Goal: Task Accomplishment & Management: Manage account settings

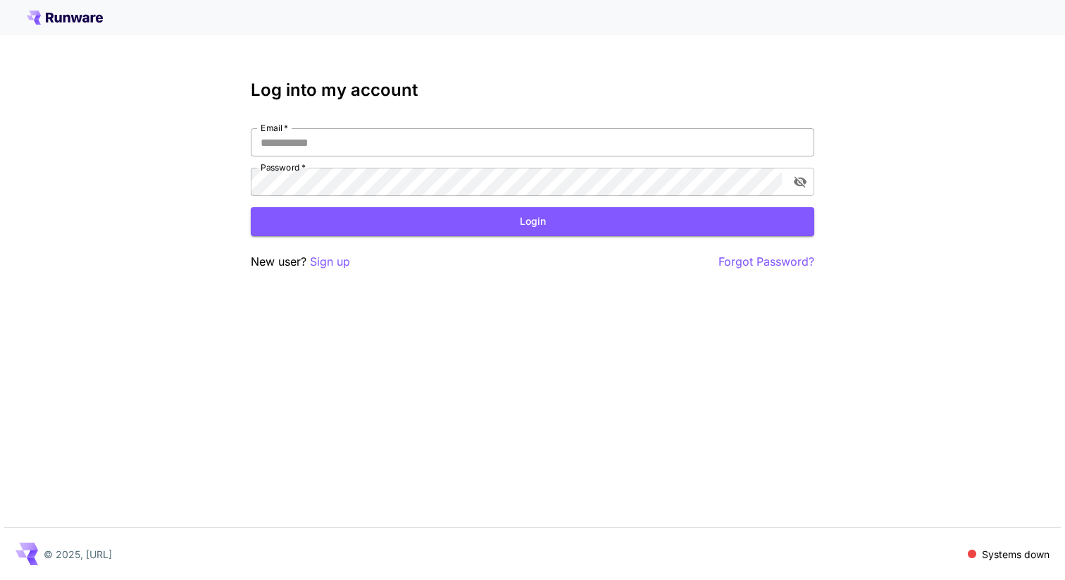
click at [544, 136] on input "Email   *" at bounding box center [533, 142] width 564 height 28
click at [349, 143] on input "Email   *" at bounding box center [533, 142] width 564 height 28
click at [331, 144] on input "Email   *" at bounding box center [533, 142] width 564 height 28
type input "**********"
click button "Login" at bounding box center [533, 221] width 564 height 29
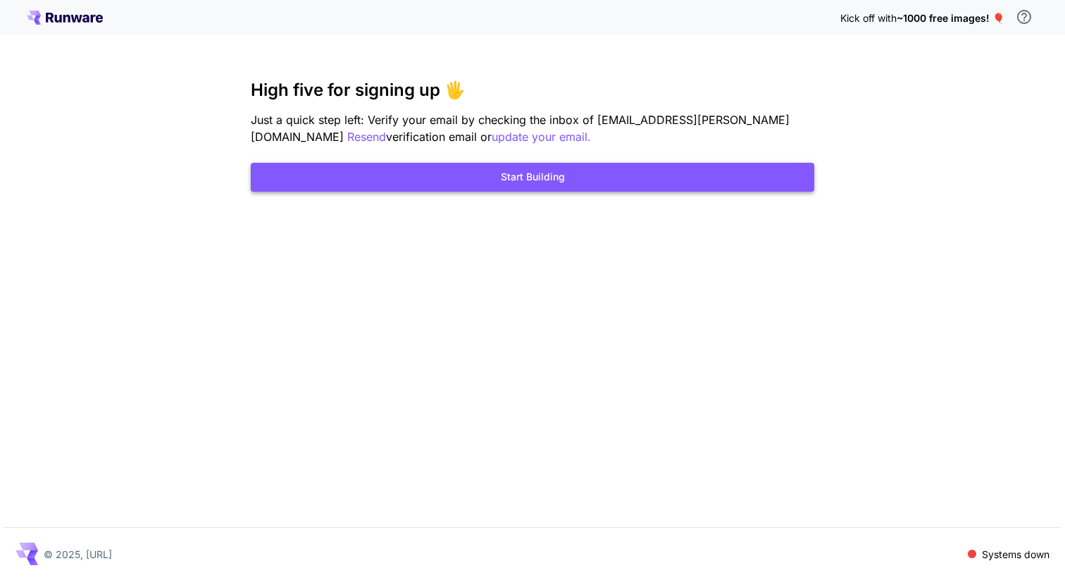
click at [633, 178] on button "Start Building" at bounding box center [533, 177] width 564 height 29
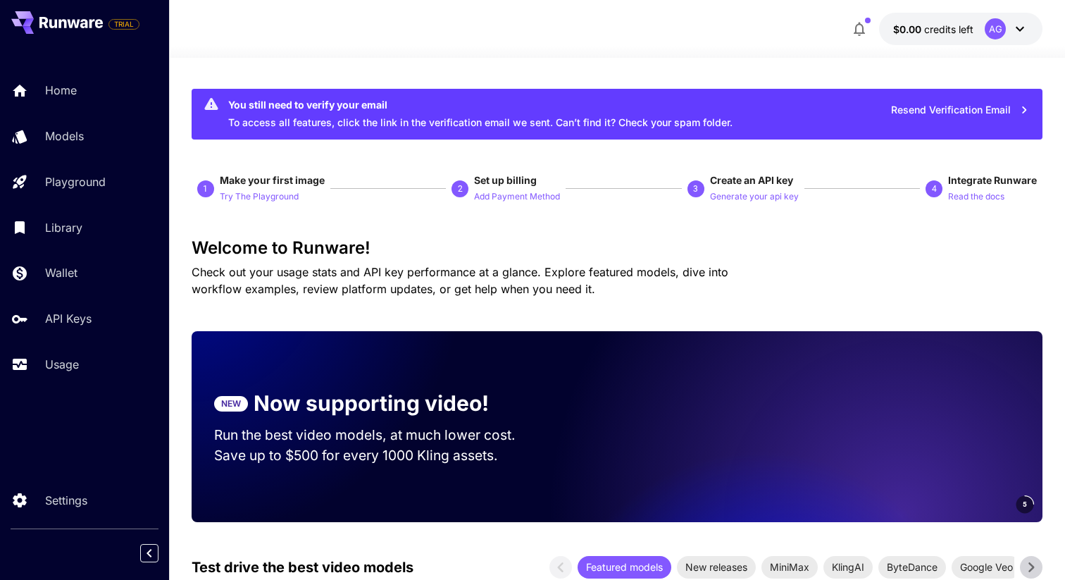
click at [1024, 28] on icon at bounding box center [1019, 28] width 17 height 17
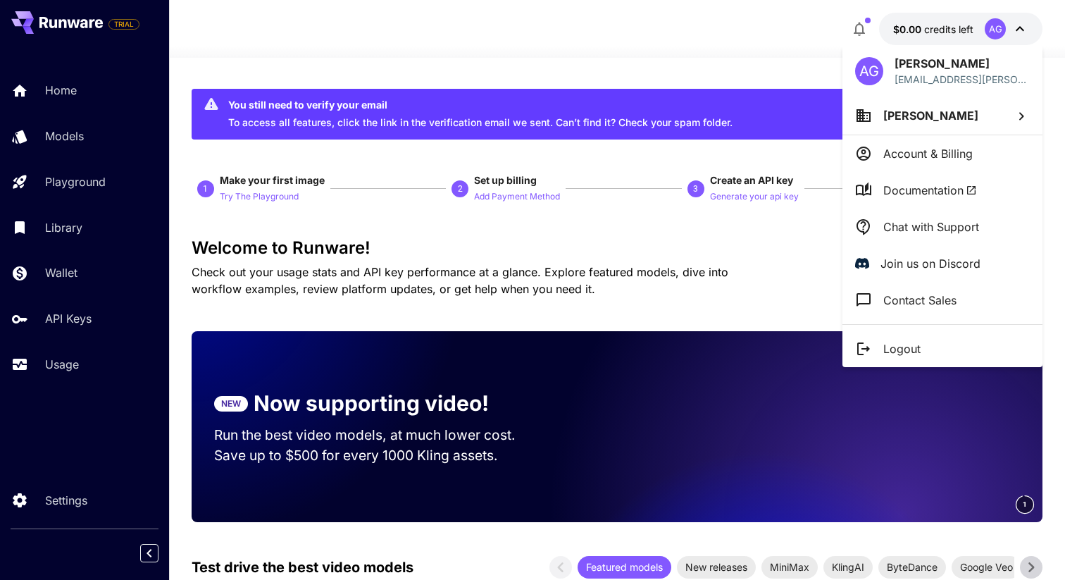
click at [974, 156] on li "Account & Billing" at bounding box center [942, 153] width 200 height 37
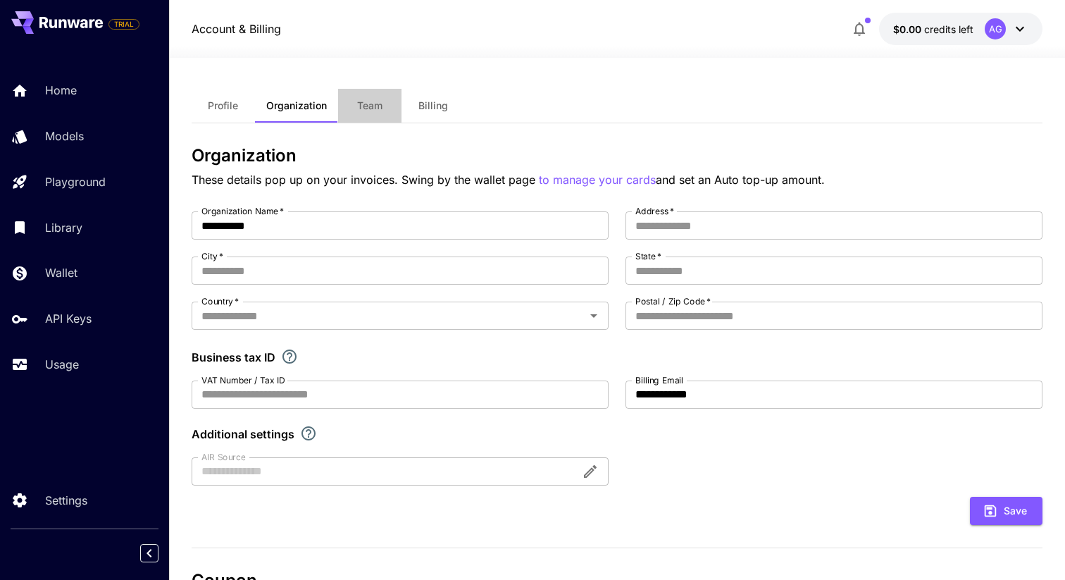
click at [387, 108] on button "Team" at bounding box center [369, 106] width 63 height 34
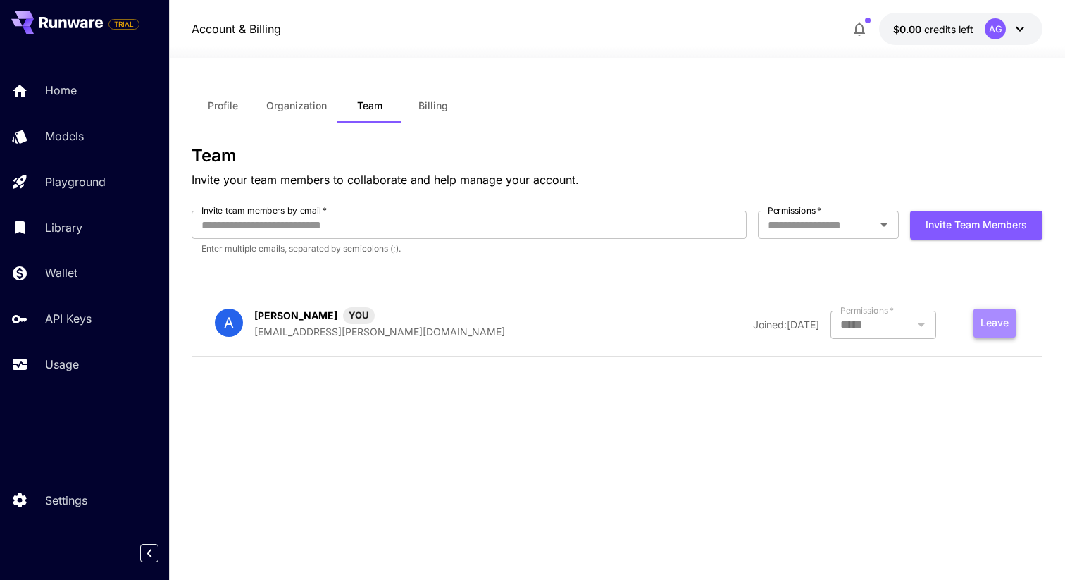
click at [996, 323] on button "Leave" at bounding box center [994, 323] width 42 height 29
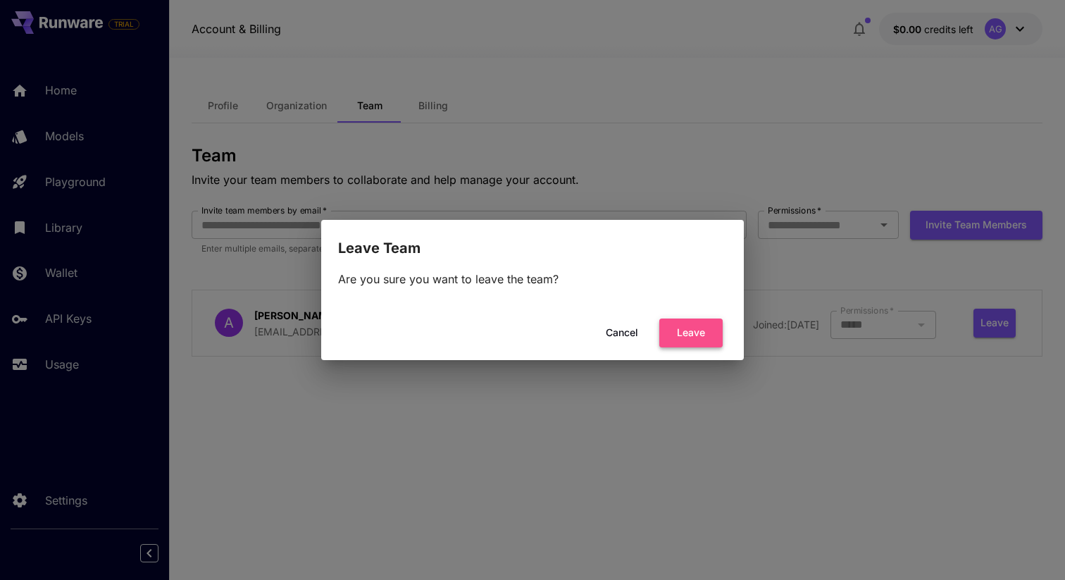
click at [709, 332] on button "Leave" at bounding box center [690, 332] width 63 height 29
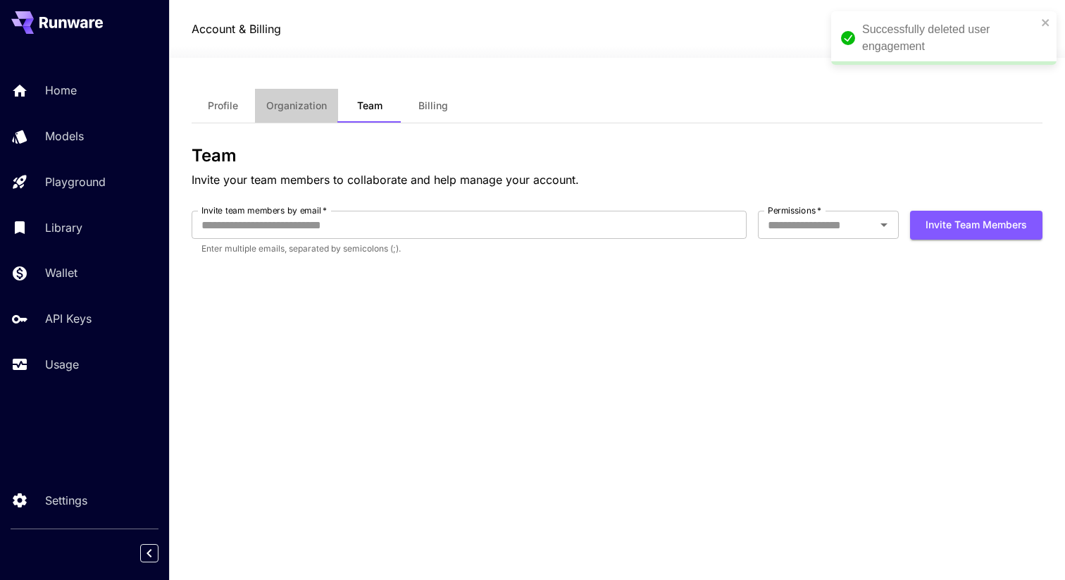
click at [306, 108] on span "Organization" at bounding box center [296, 105] width 61 height 13
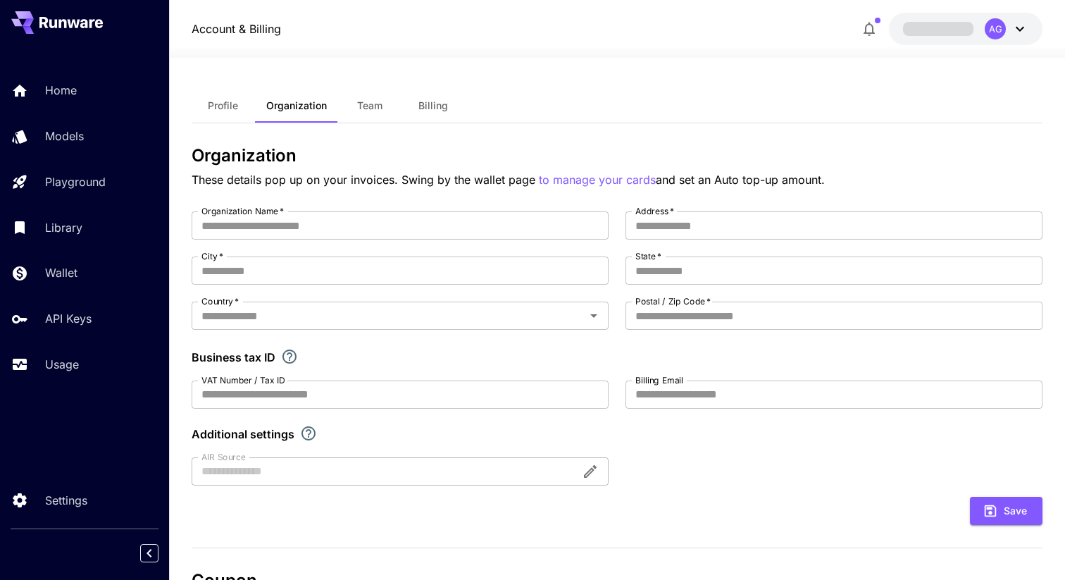
click at [228, 113] on button "Profile" at bounding box center [223, 106] width 63 height 34
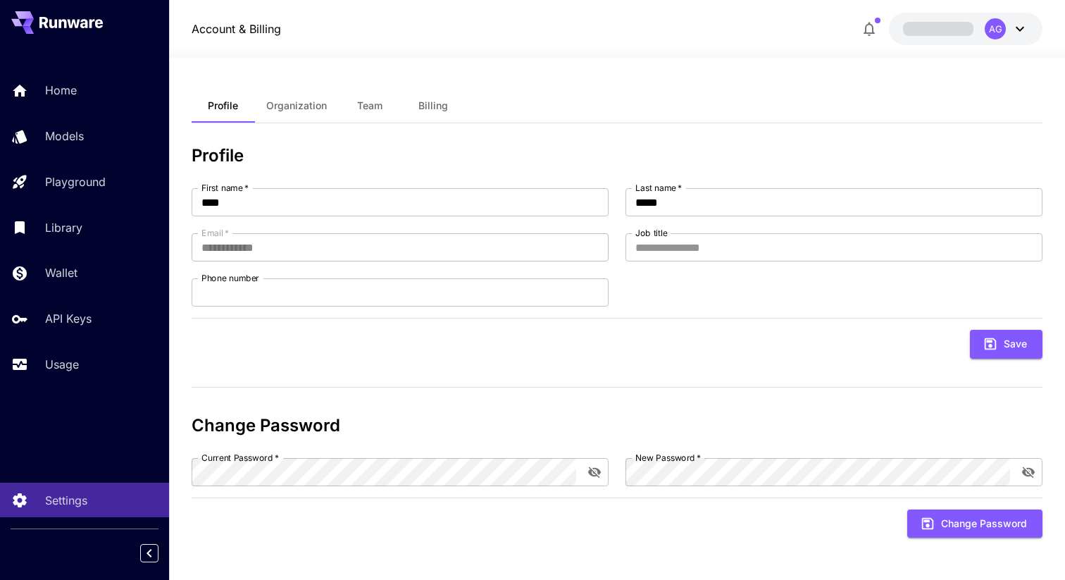
click at [1020, 31] on icon at bounding box center [1019, 28] width 17 height 17
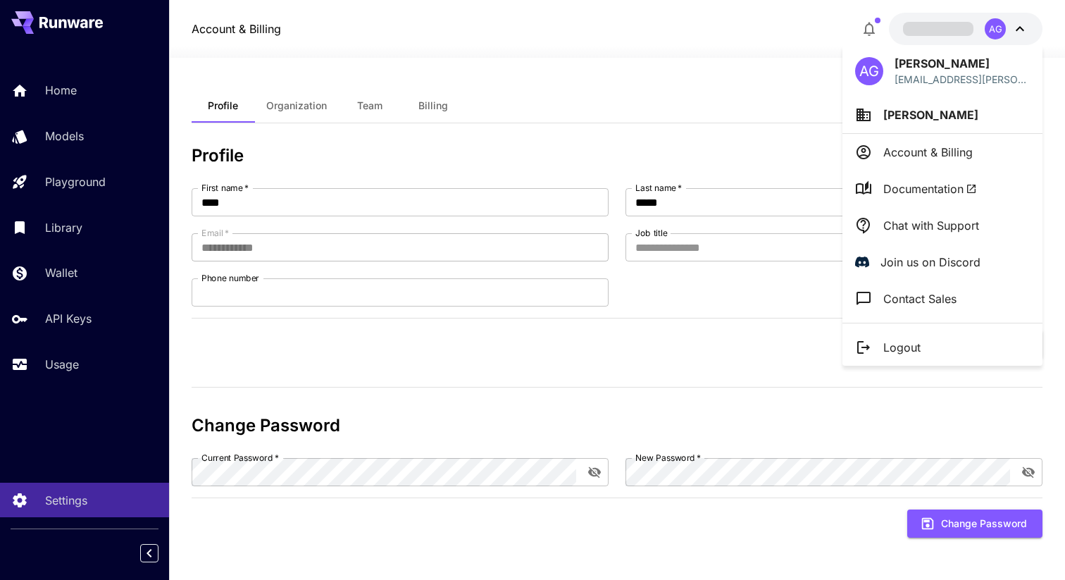
click at [919, 113] on li "[PERSON_NAME]" at bounding box center [942, 115] width 200 height 37
click at [740, 39] on div at bounding box center [532, 290] width 1065 height 580
click at [910, 158] on p "Account & Billing" at bounding box center [927, 152] width 89 height 17
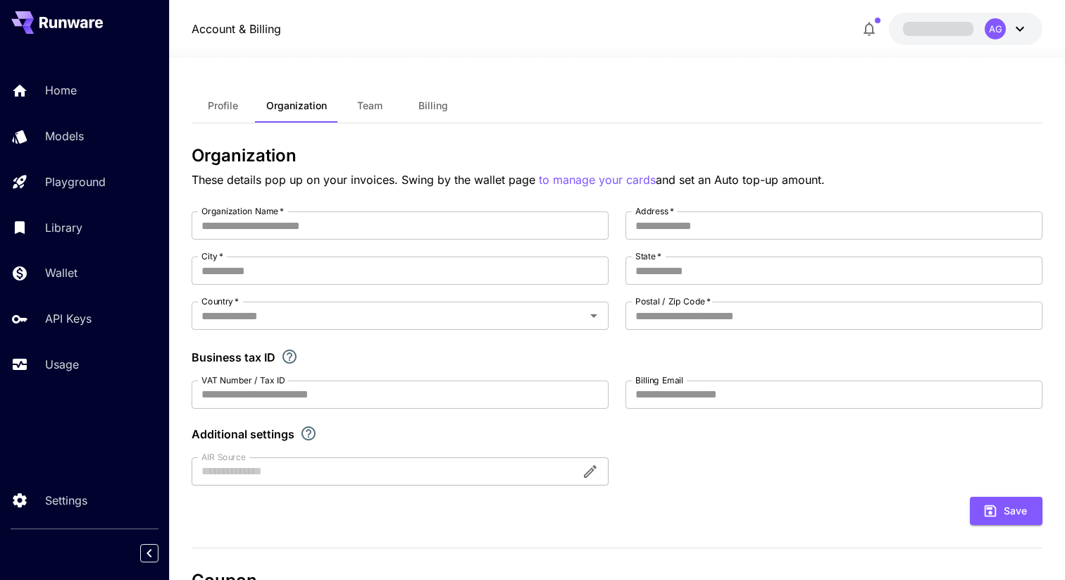
click at [215, 99] on button "Profile" at bounding box center [223, 106] width 63 height 34
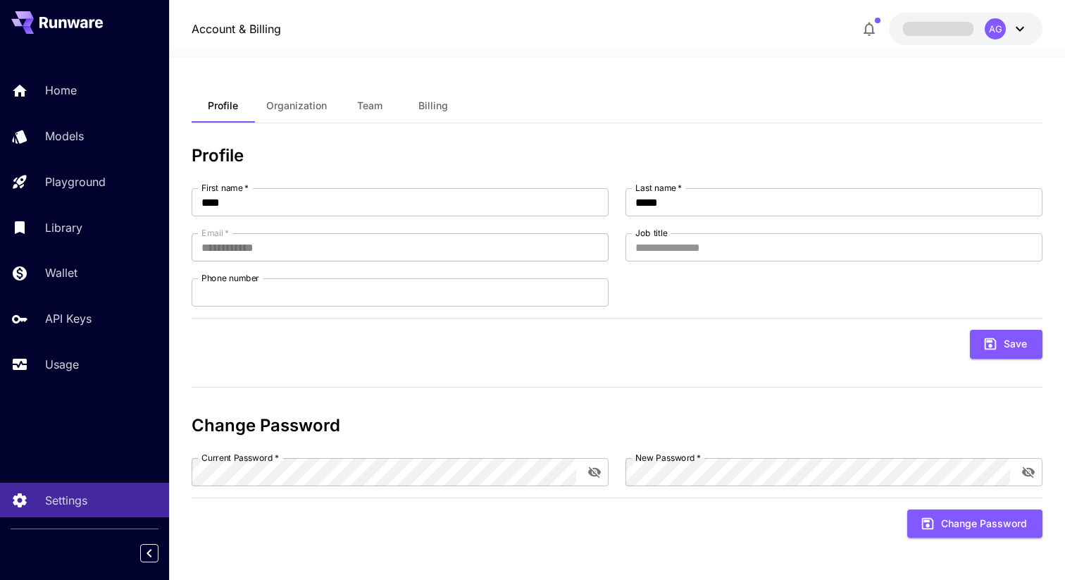
click at [371, 101] on span "Team" at bounding box center [369, 105] width 25 height 13
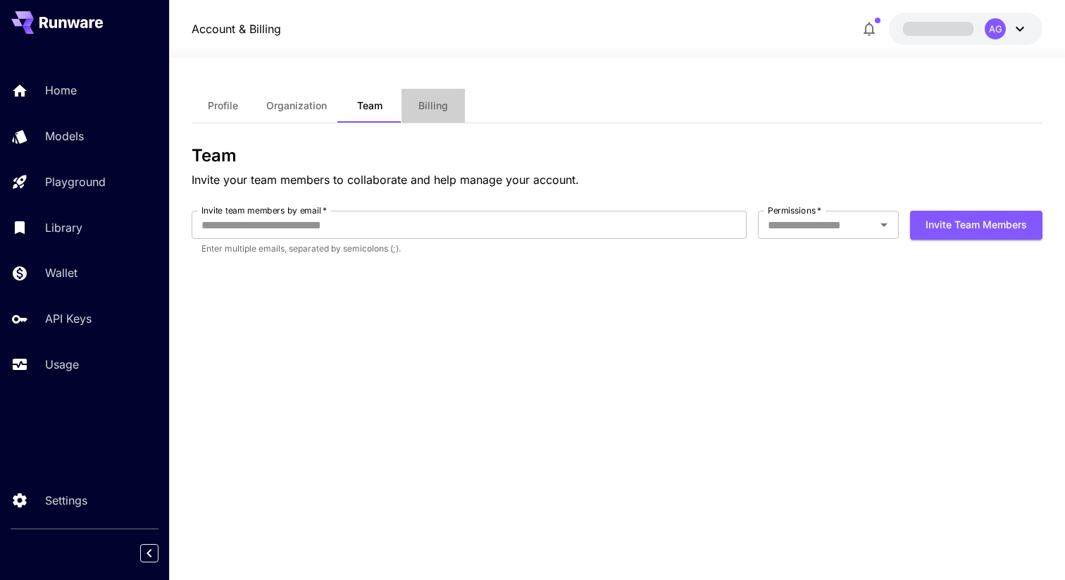
click at [444, 116] on button "Billing" at bounding box center [433, 106] width 63 height 34
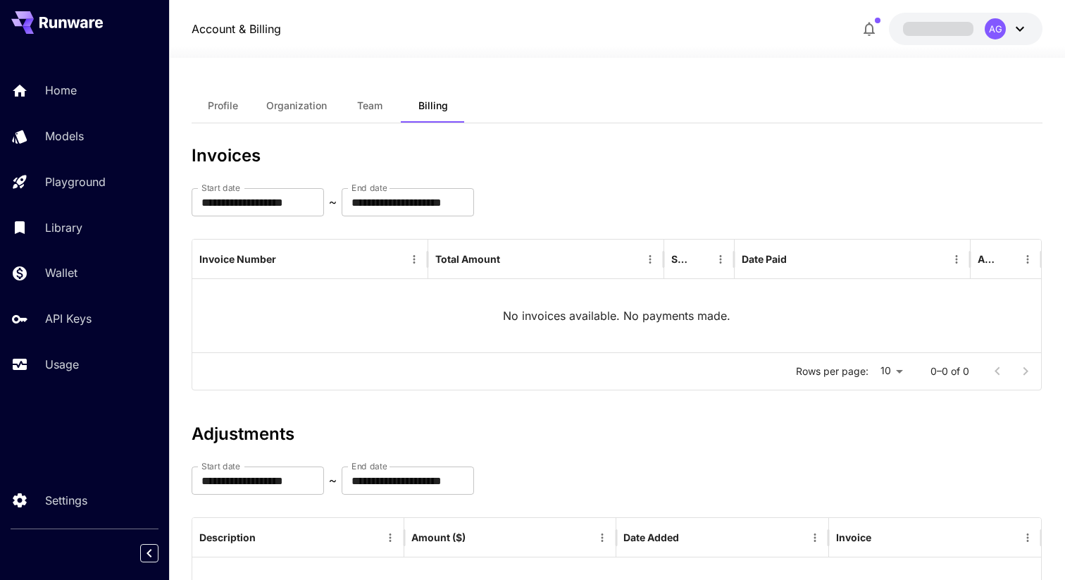
click at [1018, 34] on icon at bounding box center [1019, 28] width 17 height 17
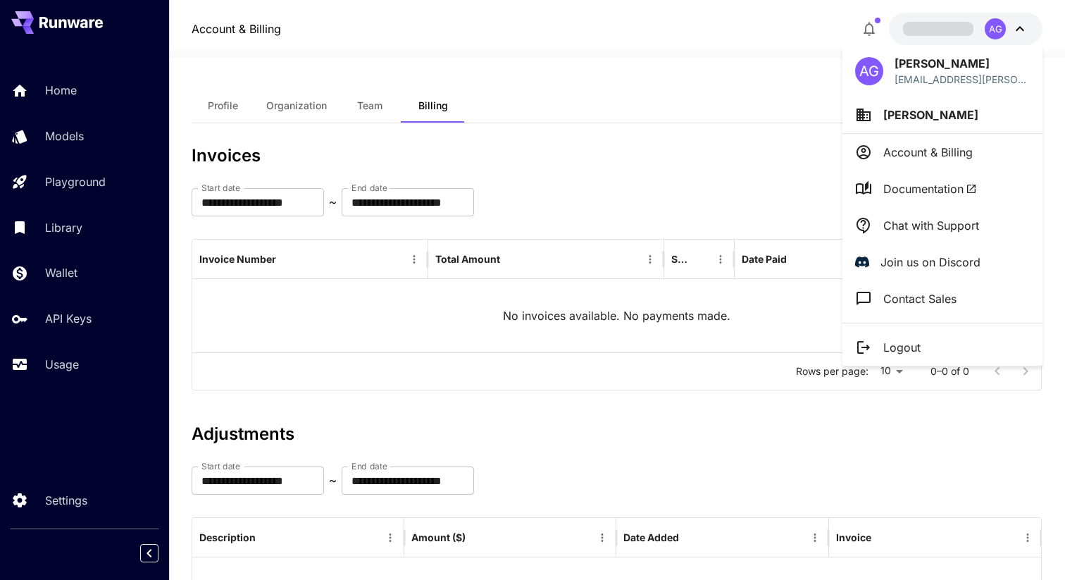
click at [880, 117] on li "[PERSON_NAME]" at bounding box center [942, 115] width 200 height 37
click at [854, 115] on div at bounding box center [532, 290] width 1065 height 580
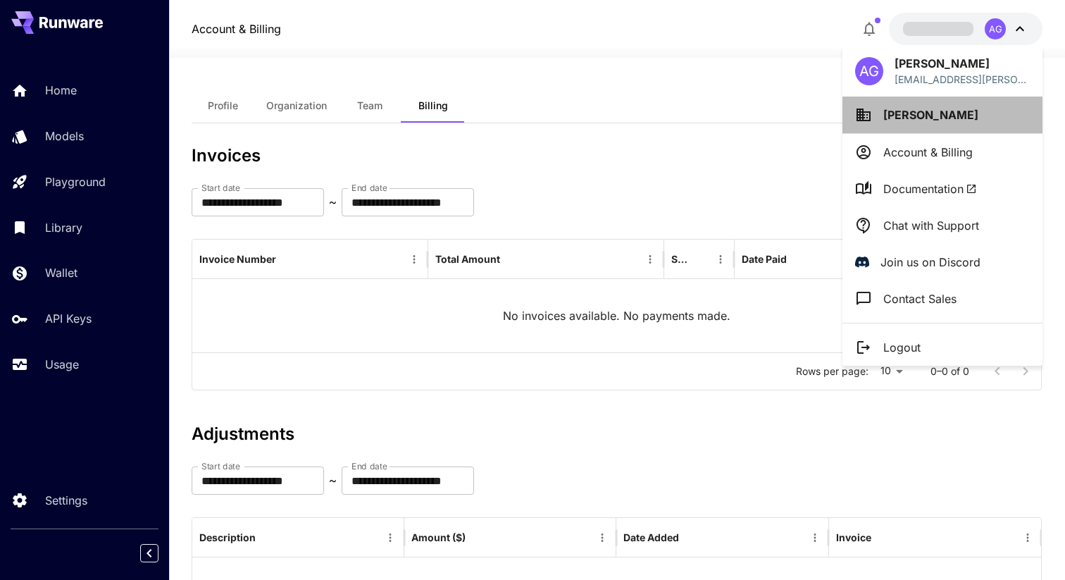
click at [857, 118] on icon at bounding box center [864, 114] width 14 height 13
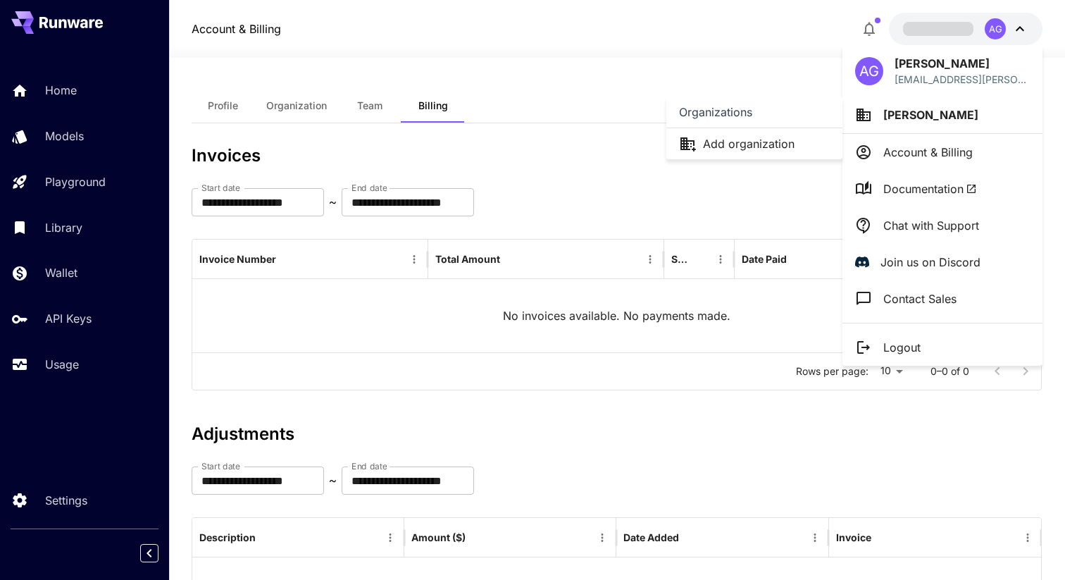
click at [873, 118] on div at bounding box center [532, 290] width 1065 height 580
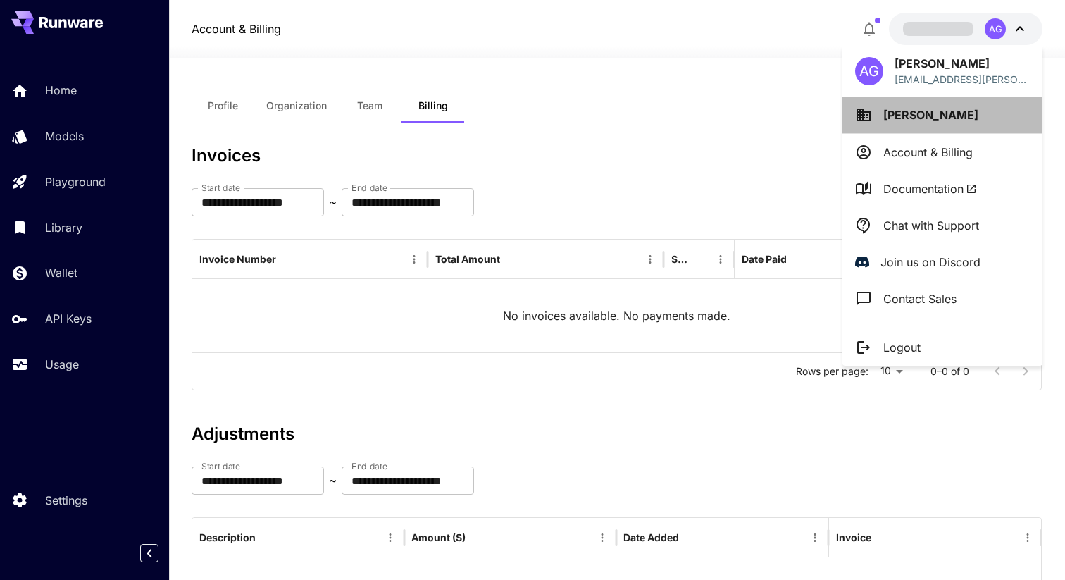
click at [873, 118] on li "[PERSON_NAME]" at bounding box center [942, 115] width 200 height 37
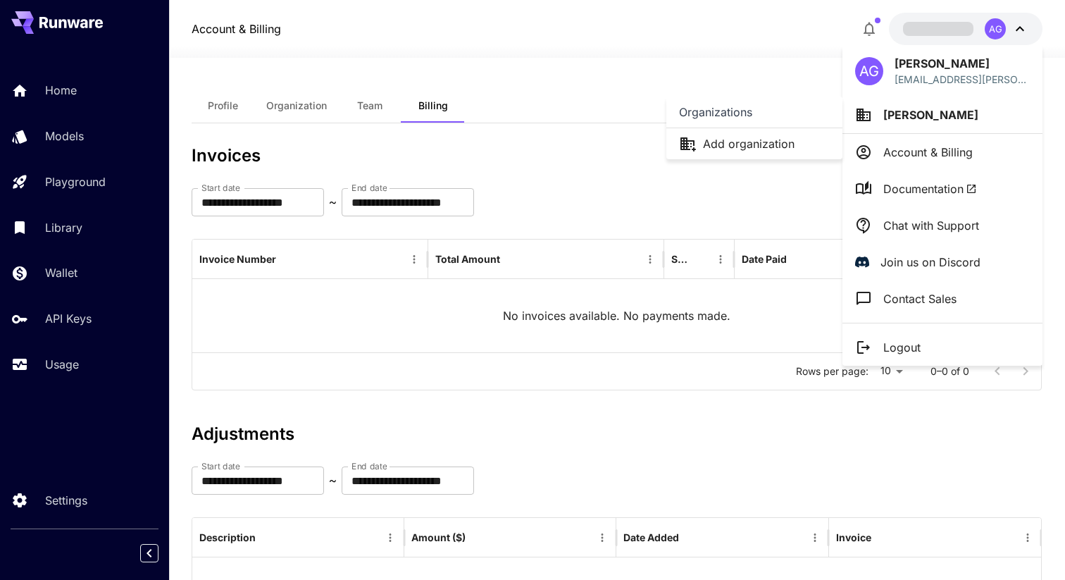
click at [922, 75] on div at bounding box center [532, 290] width 1065 height 580
click at [75, 22] on div at bounding box center [532, 290] width 1065 height 580
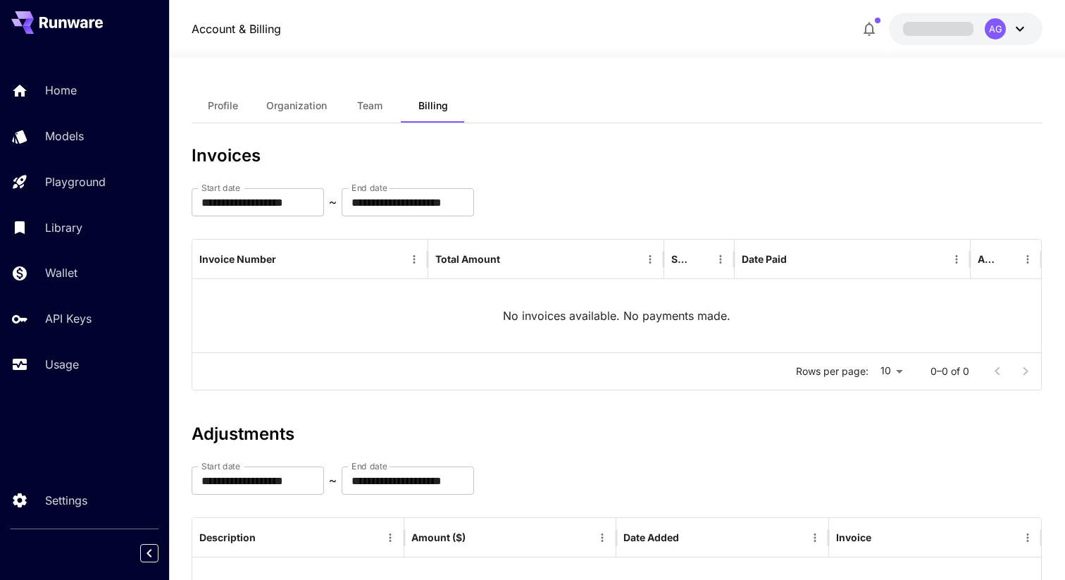
click at [101, 23] on icon at bounding box center [99, 23] width 8 height 9
click at [73, 89] on p "Home" at bounding box center [64, 90] width 32 height 17
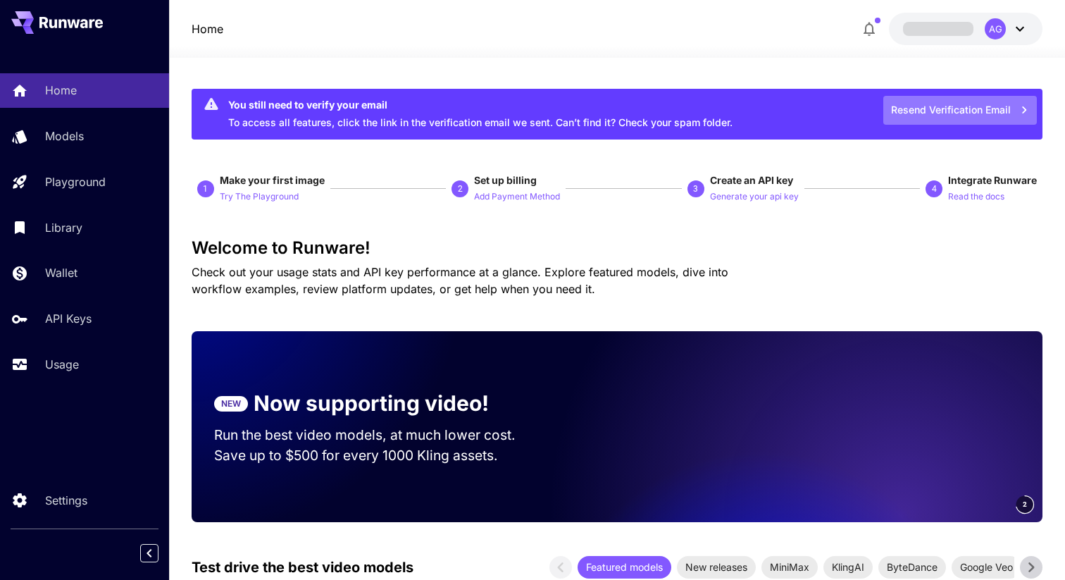
click at [911, 107] on button "Resend Verification Email" at bounding box center [960, 110] width 154 height 29
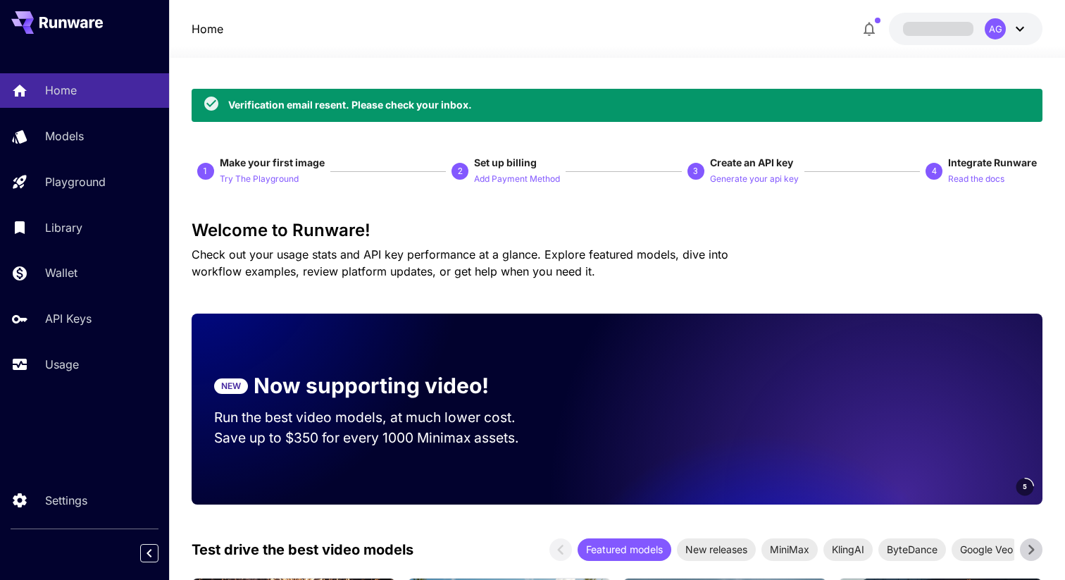
click at [946, 28] on span at bounding box center [938, 28] width 70 height 13
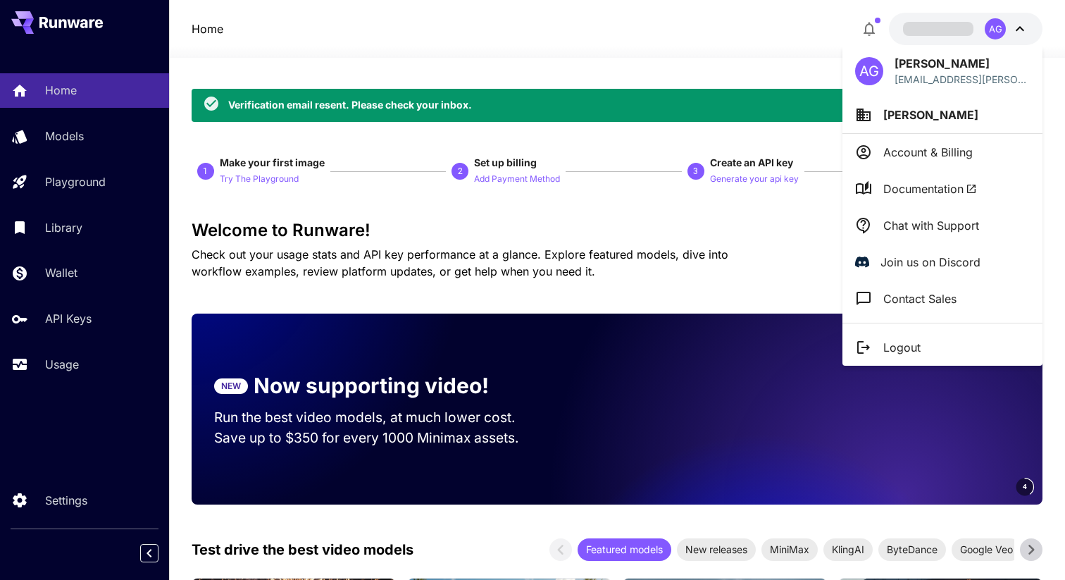
click at [926, 114] on li "[PERSON_NAME]" at bounding box center [942, 115] width 200 height 37
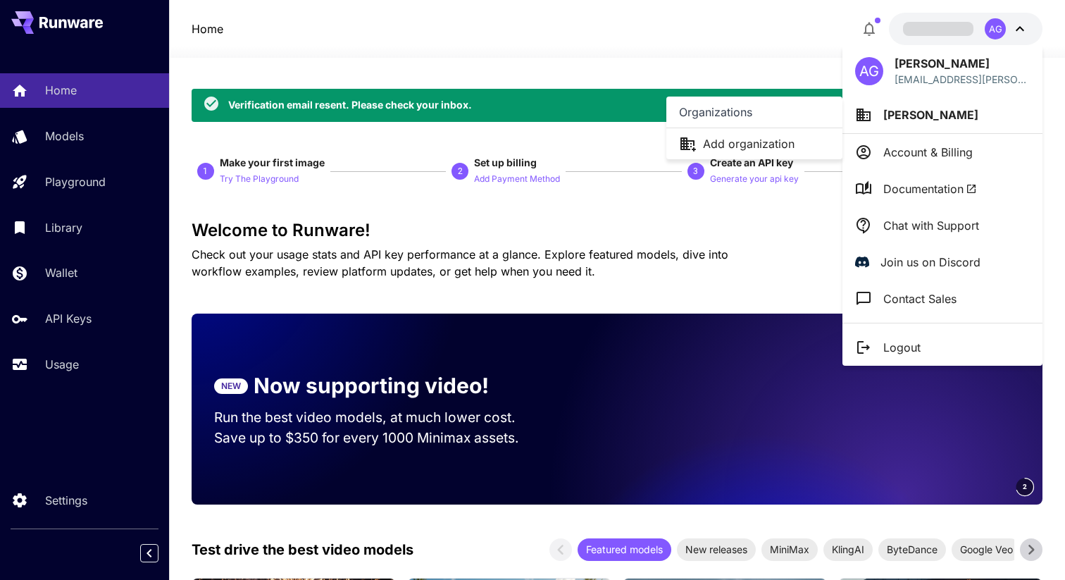
click at [913, 111] on div at bounding box center [532, 290] width 1065 height 580
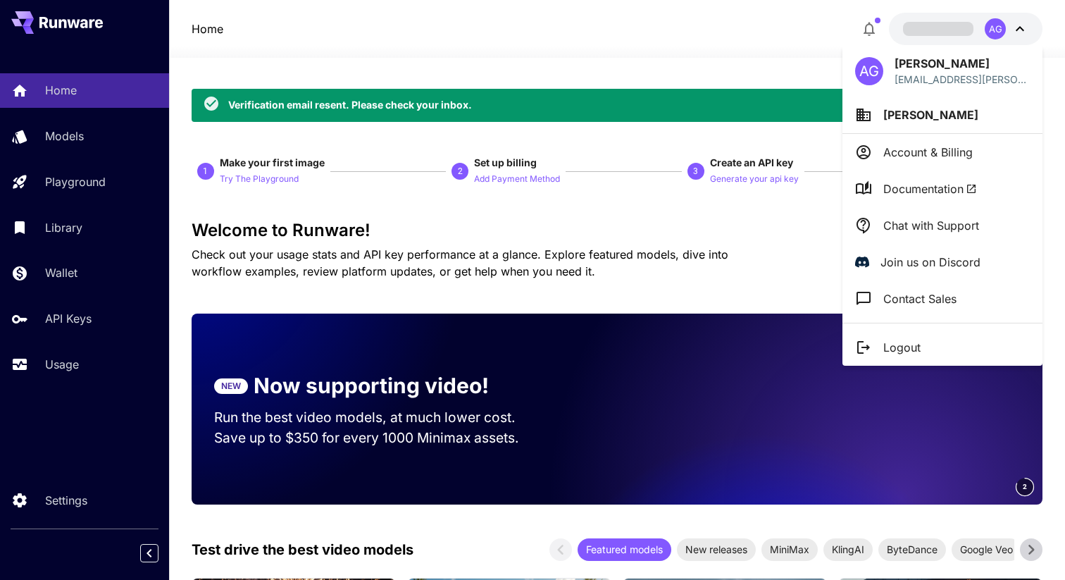
click at [890, 105] on li "[PERSON_NAME]" at bounding box center [942, 115] width 200 height 37
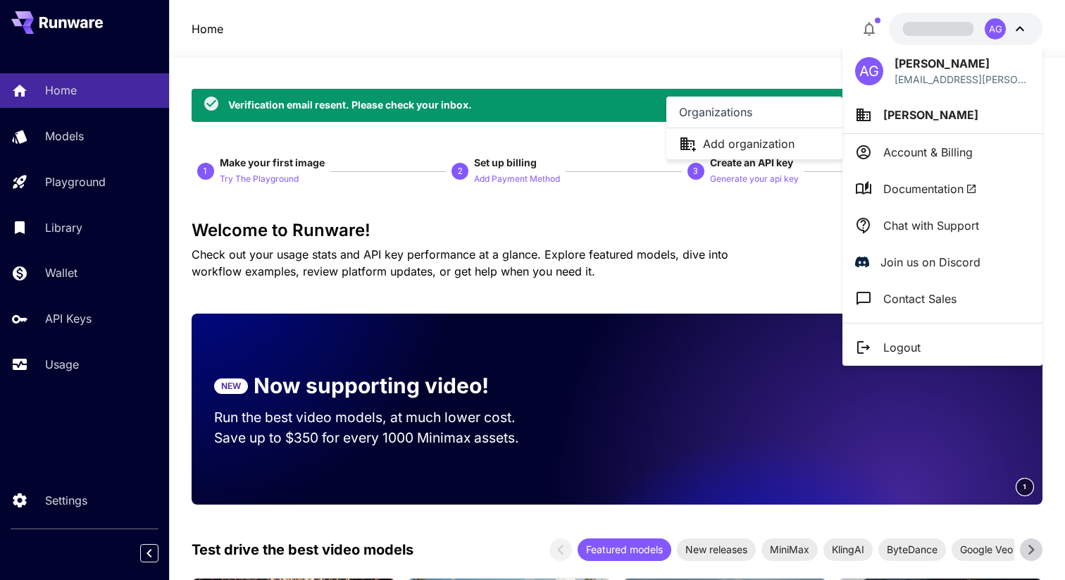
click at [907, 111] on div at bounding box center [532, 290] width 1065 height 580
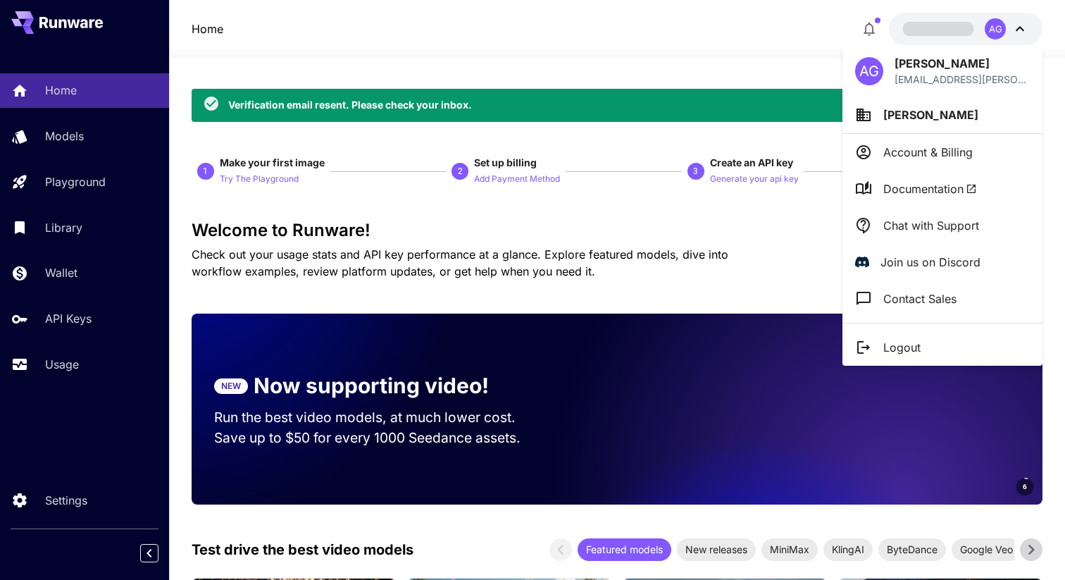
click at [904, 114] on span "[PERSON_NAME]" at bounding box center [930, 115] width 95 height 14
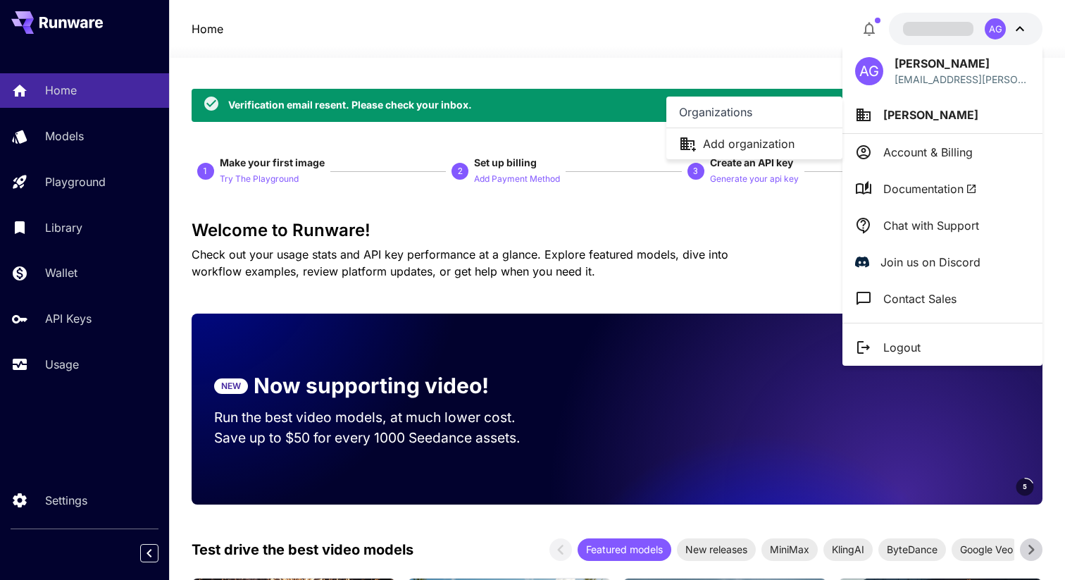
click at [904, 114] on div at bounding box center [532, 290] width 1065 height 580
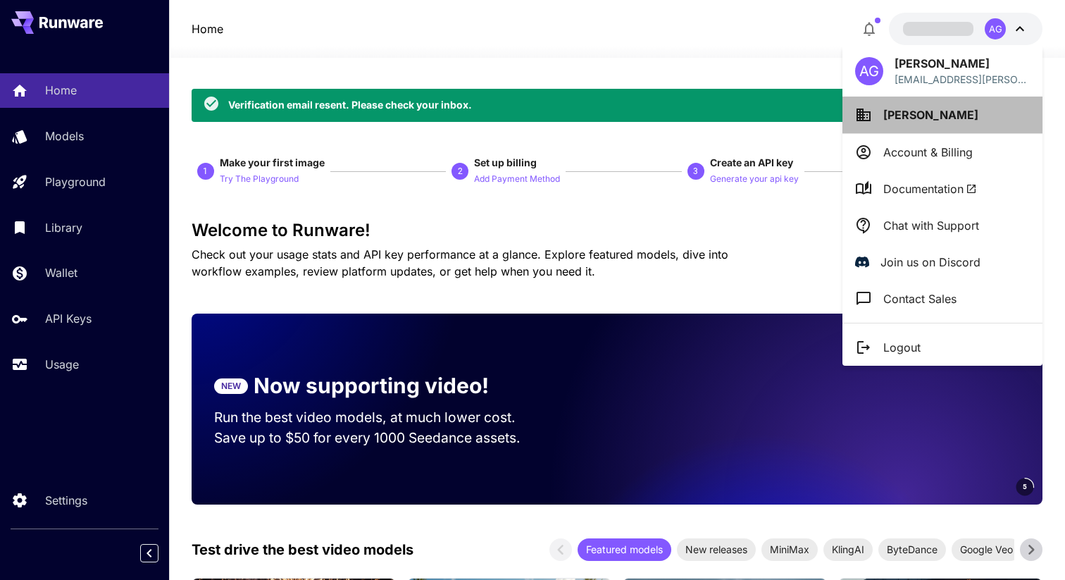
click at [904, 114] on span "[PERSON_NAME]" at bounding box center [930, 115] width 95 height 14
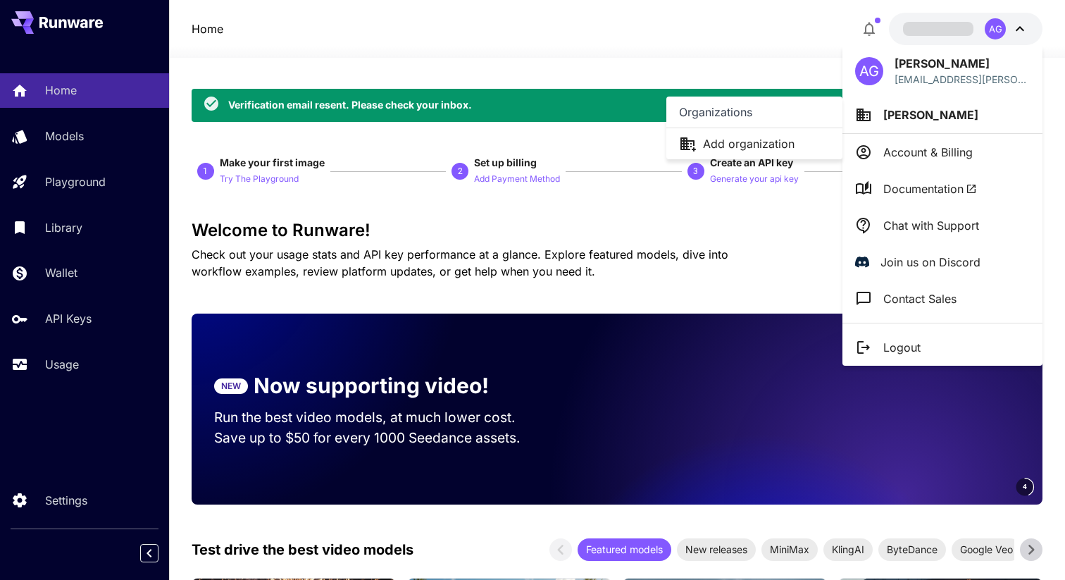
click at [905, 147] on div at bounding box center [532, 290] width 1065 height 580
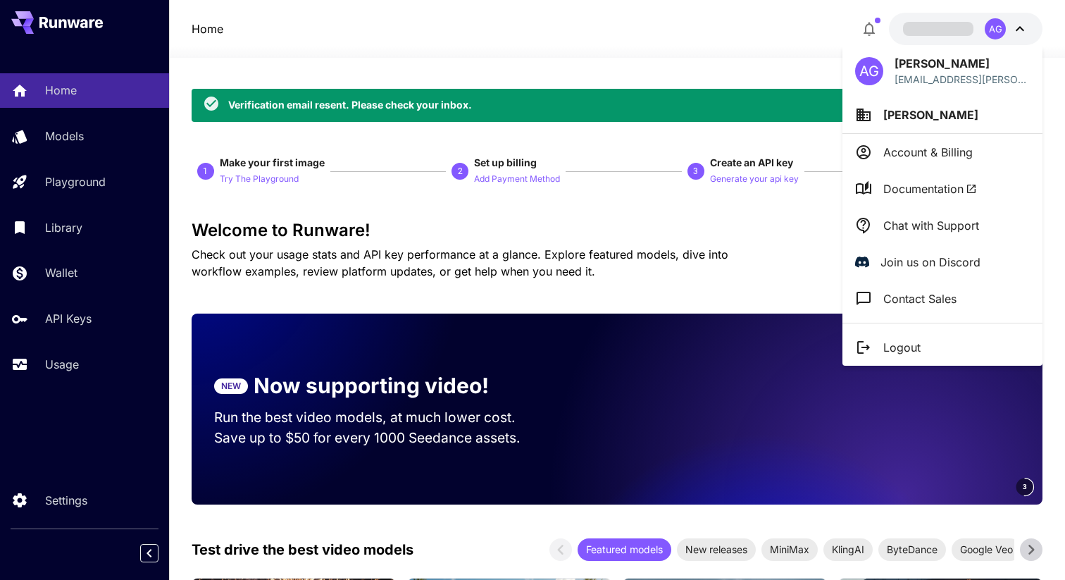
click at [902, 161] on li "Account & Billing" at bounding box center [942, 152] width 200 height 37
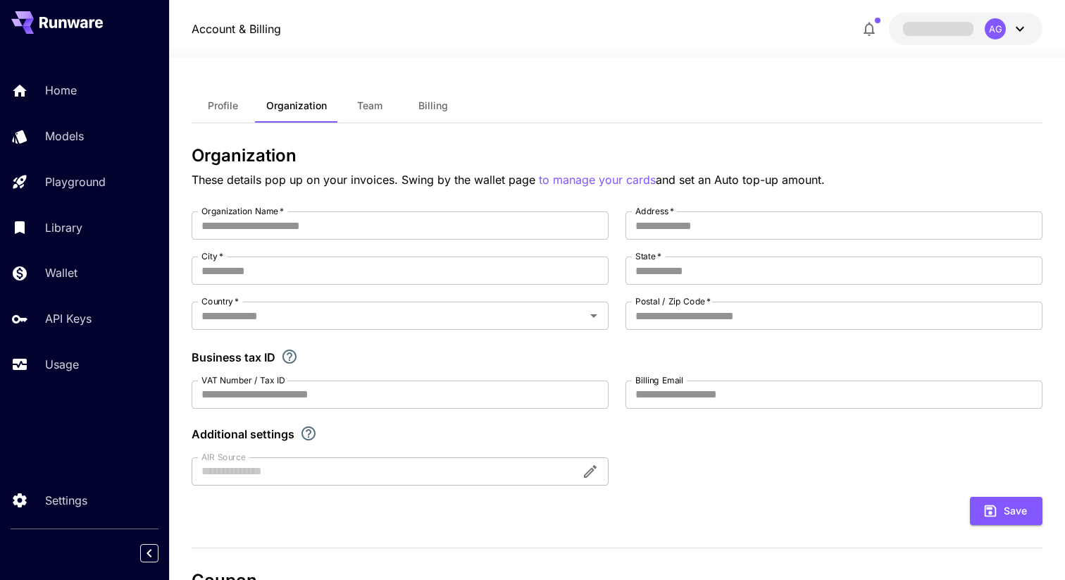
click at [1013, 20] on icon at bounding box center [1019, 28] width 17 height 17
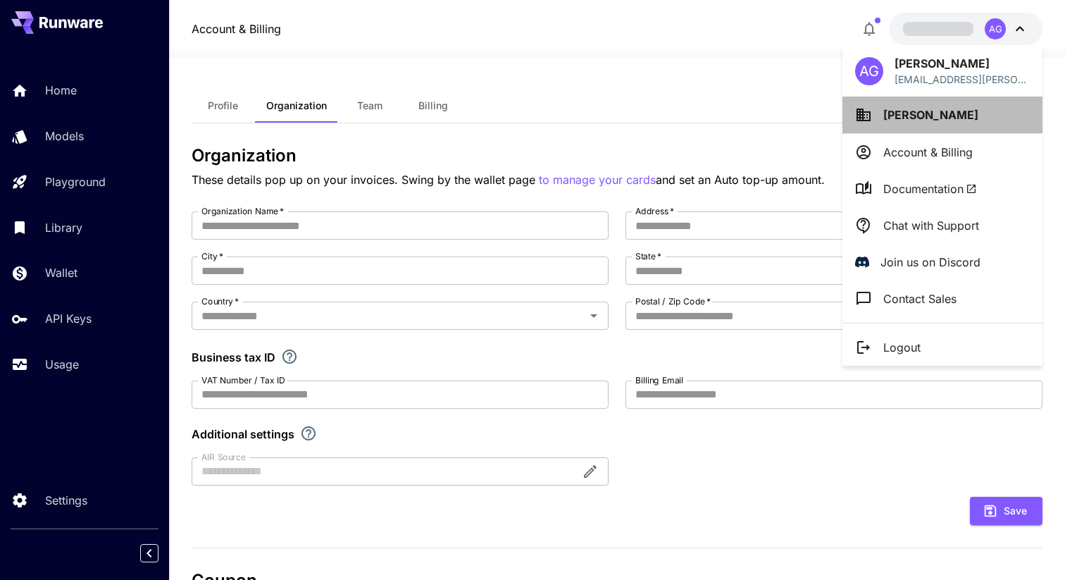
click at [890, 116] on span "[PERSON_NAME]" at bounding box center [930, 115] width 95 height 14
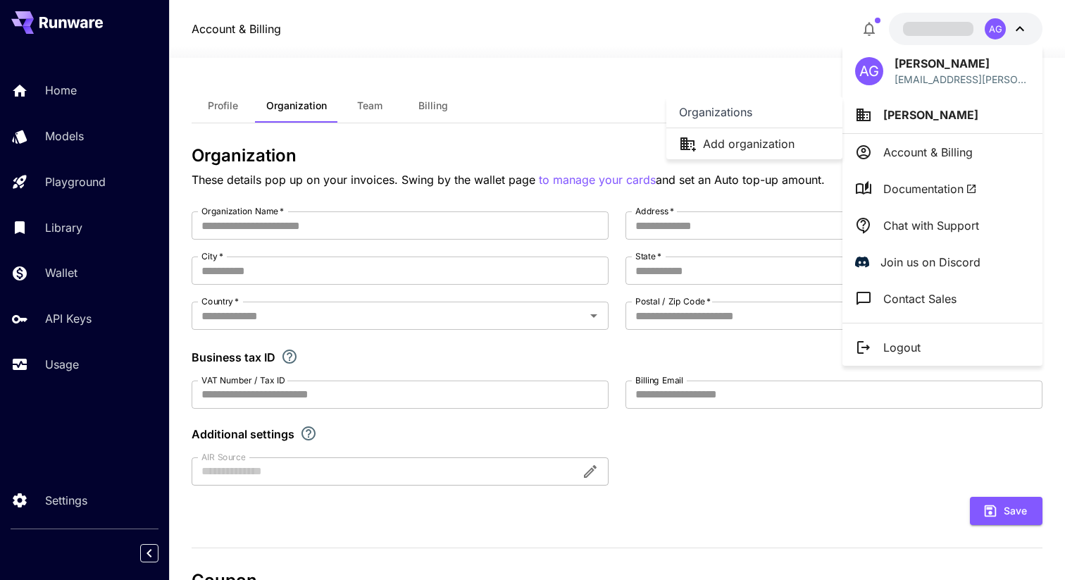
click at [534, 24] on div at bounding box center [532, 290] width 1065 height 580
click at [1014, 27] on div at bounding box center [532, 290] width 1065 height 580
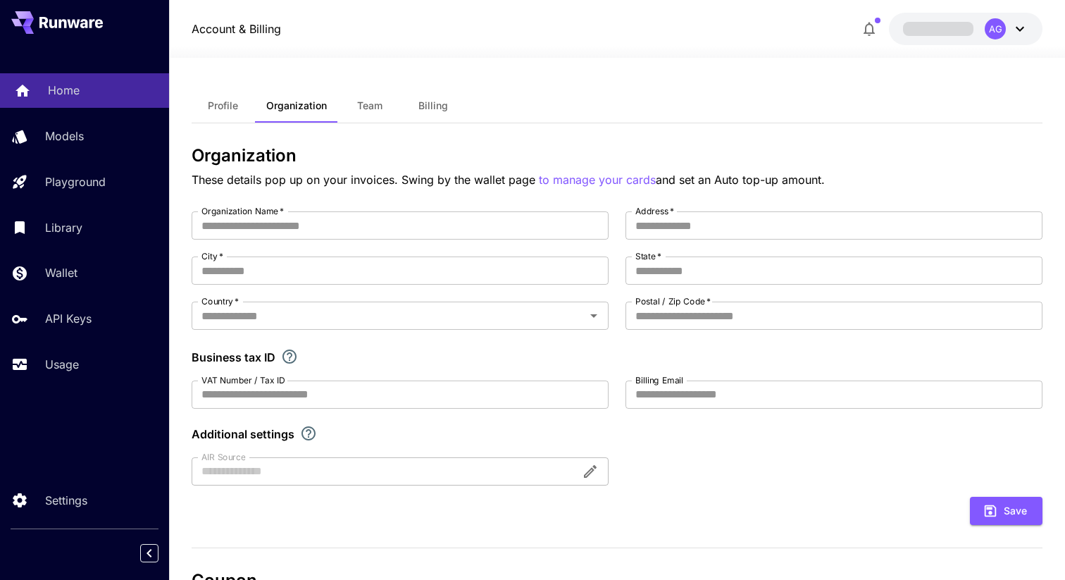
click at [75, 89] on p "Home" at bounding box center [64, 90] width 32 height 17
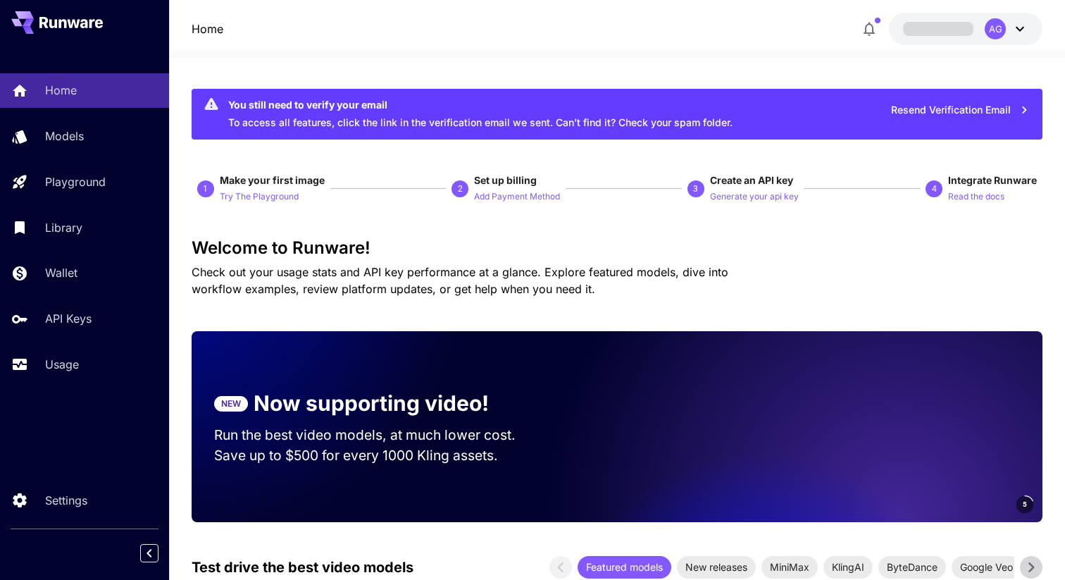
click at [1019, 31] on icon at bounding box center [1019, 28] width 17 height 17
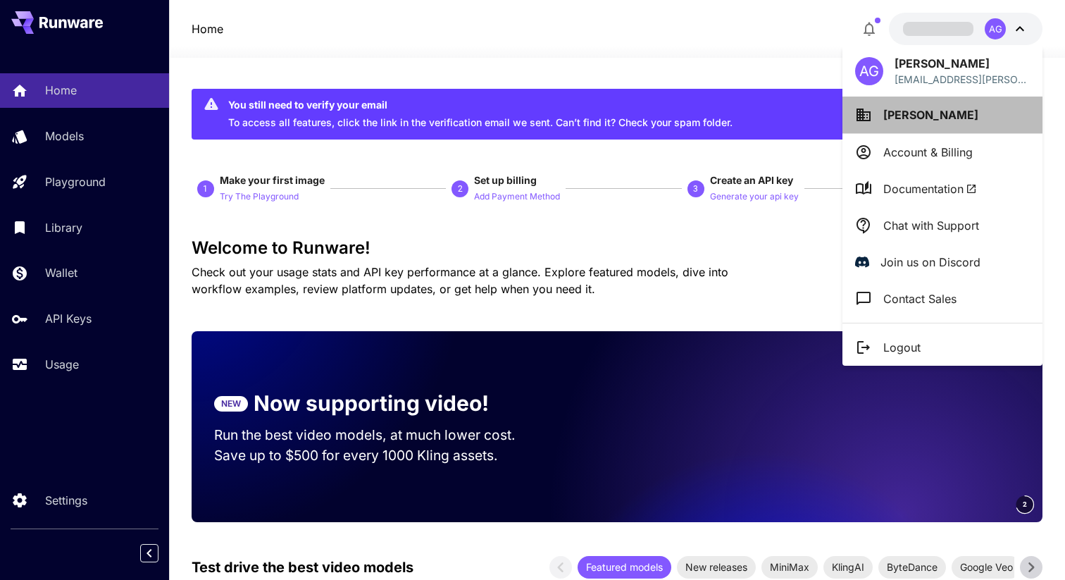
click at [926, 121] on li "[PERSON_NAME]" at bounding box center [942, 115] width 200 height 37
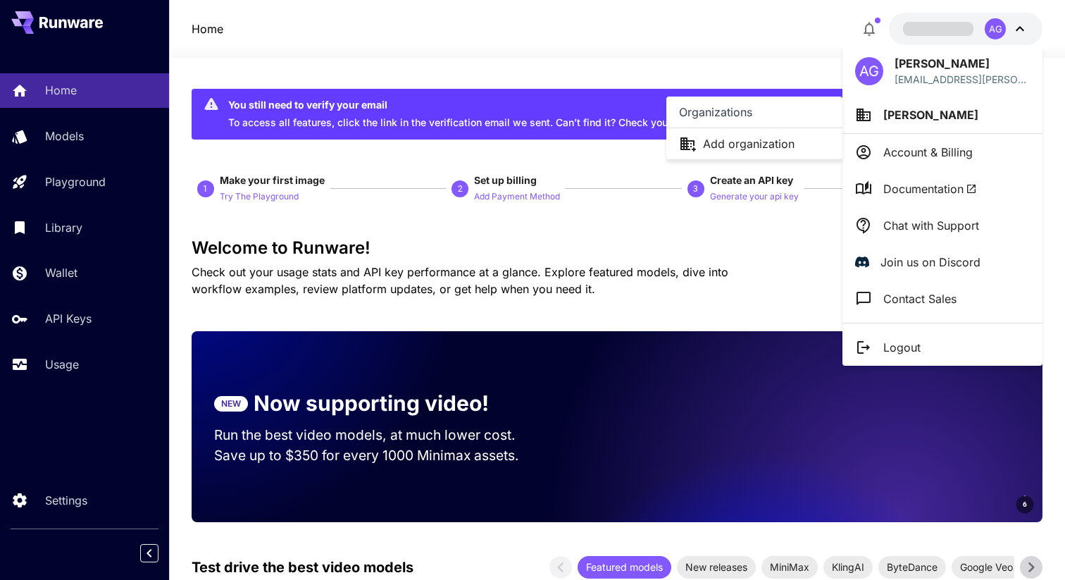
click at [941, 118] on div at bounding box center [532, 290] width 1065 height 580
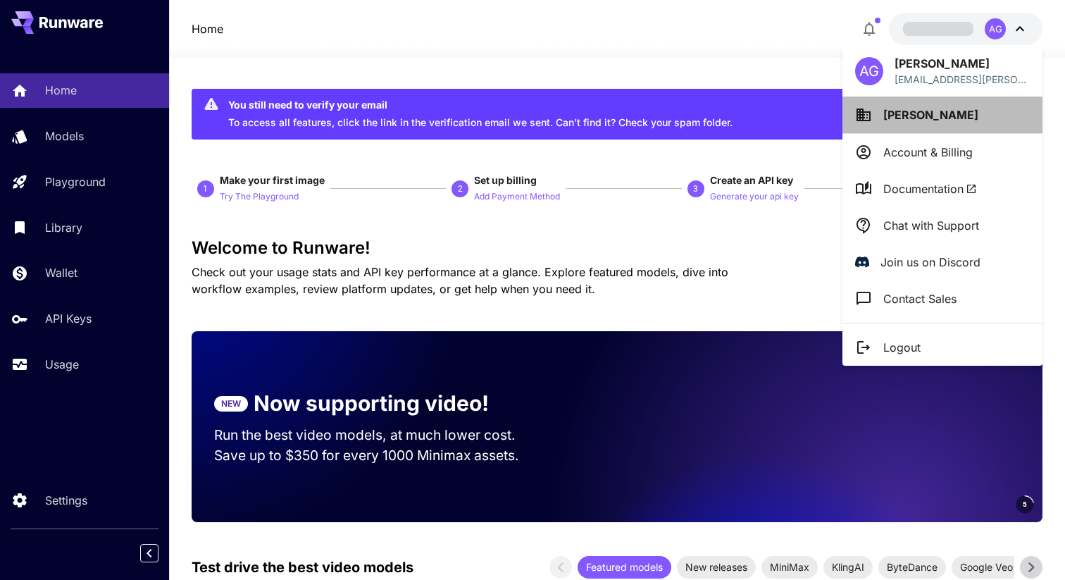
click at [941, 118] on li "[PERSON_NAME]" at bounding box center [942, 115] width 200 height 37
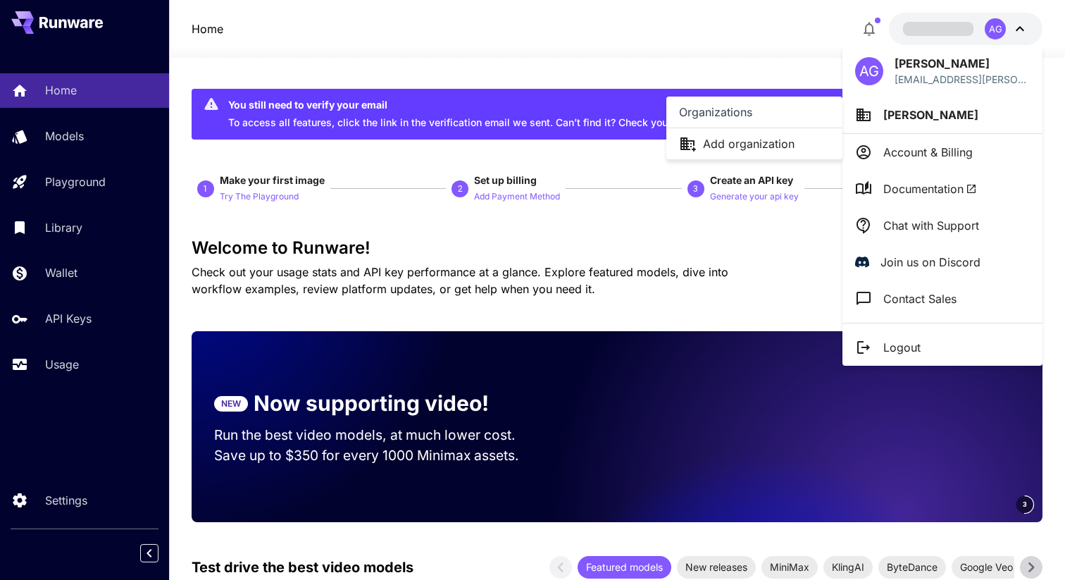
click at [942, 151] on div at bounding box center [532, 290] width 1065 height 580
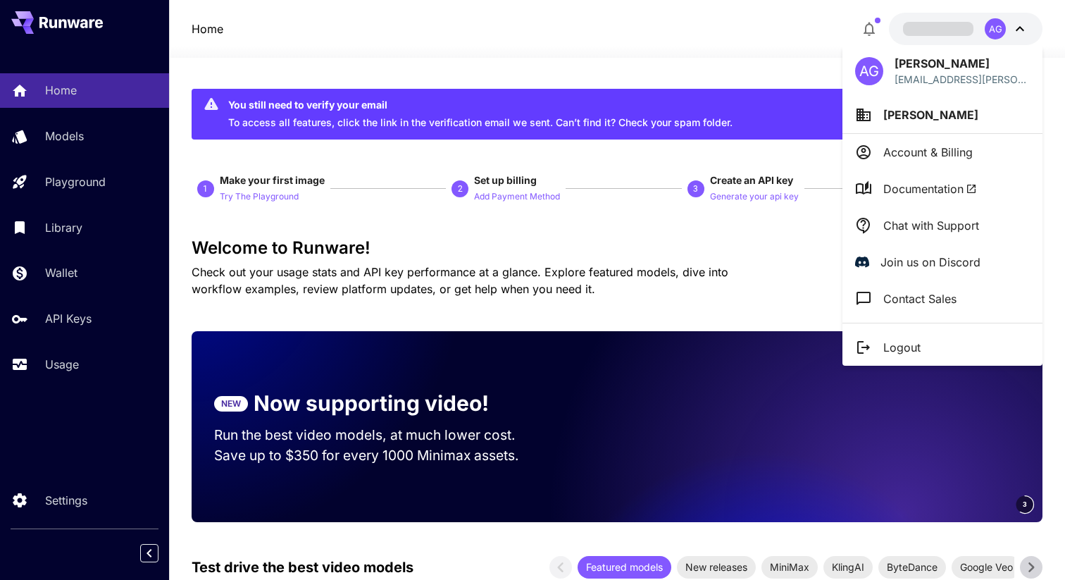
click at [923, 151] on p "Account & Billing" at bounding box center [927, 152] width 89 height 17
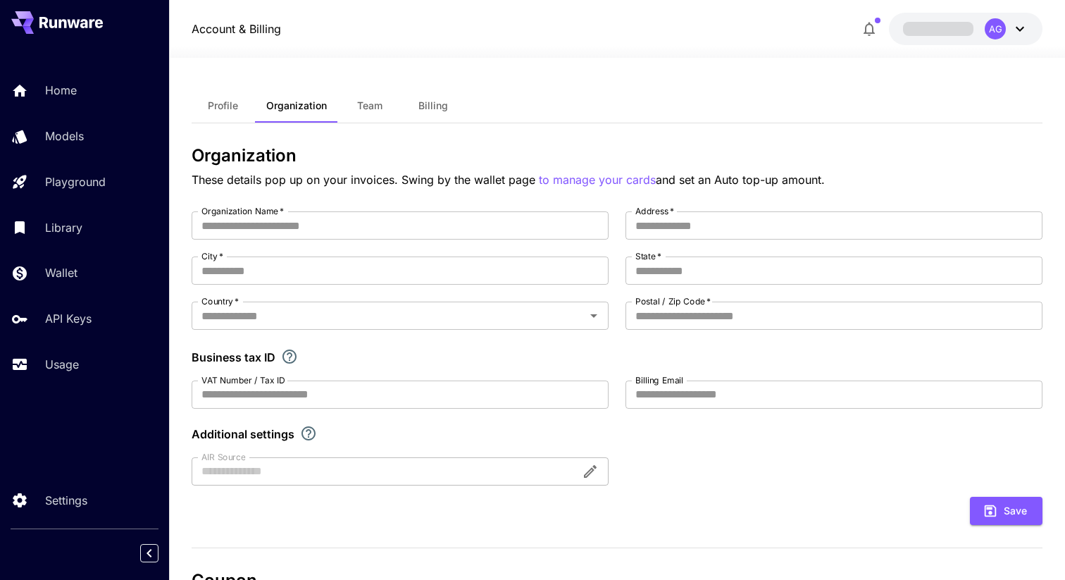
click at [423, 106] on span "Billing" at bounding box center [433, 105] width 30 height 13
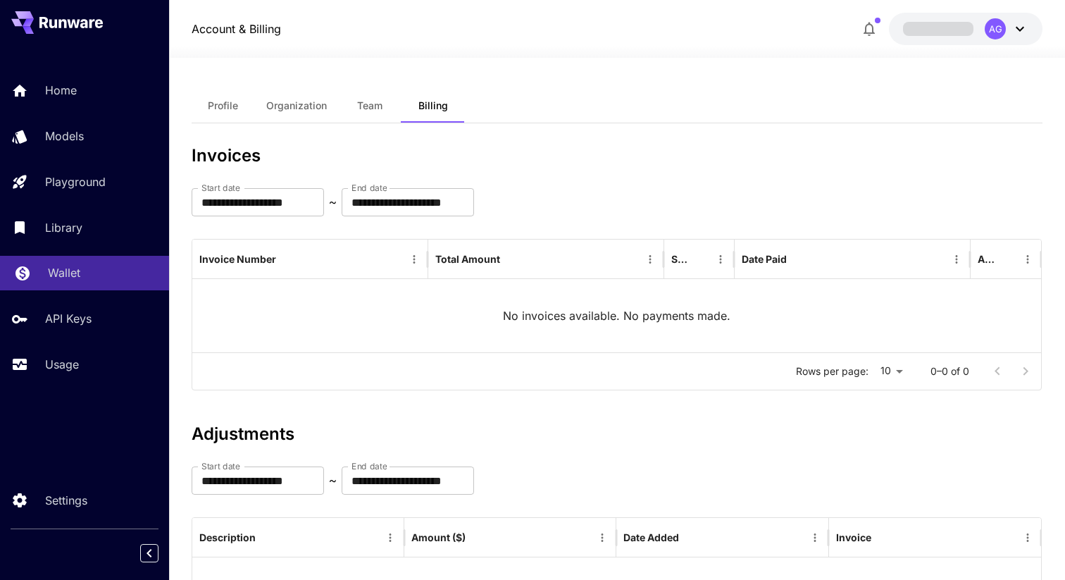
click at [63, 273] on p "Wallet" at bounding box center [64, 272] width 32 height 17
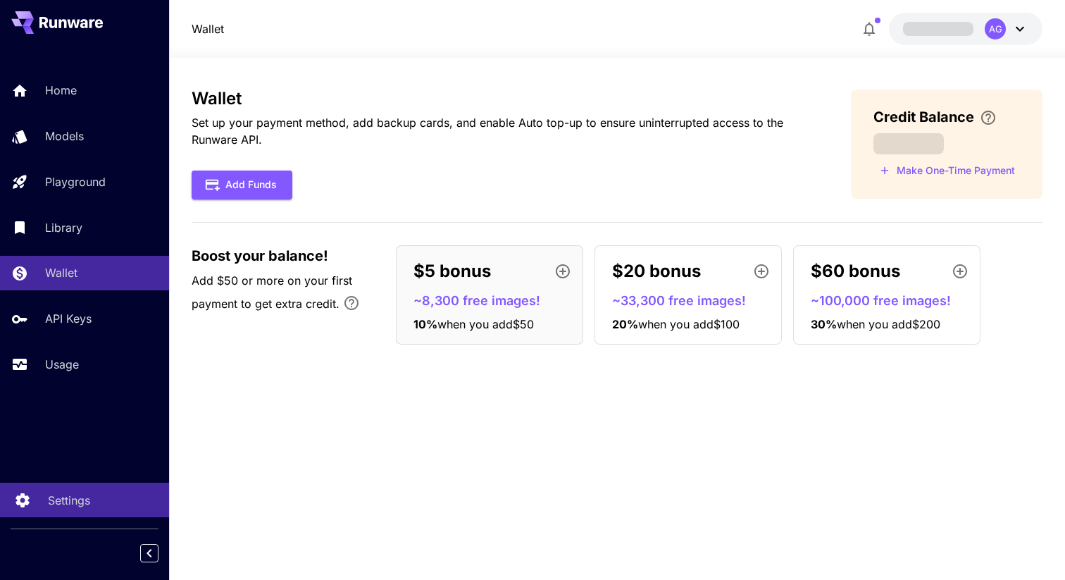
click at [73, 515] on link "Settings" at bounding box center [84, 500] width 169 height 35
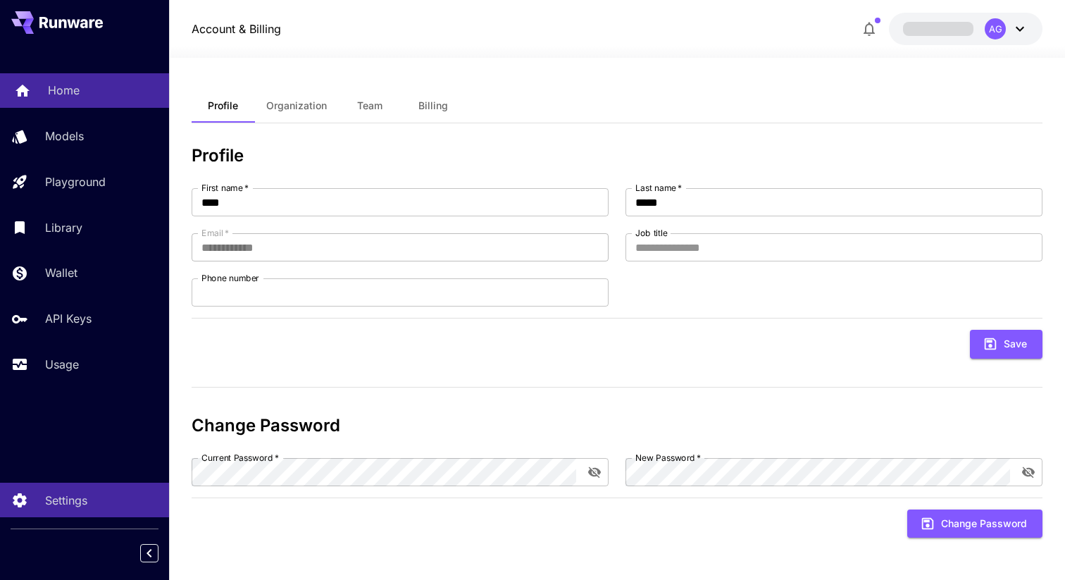
click at [58, 87] on p "Home" at bounding box center [64, 90] width 32 height 17
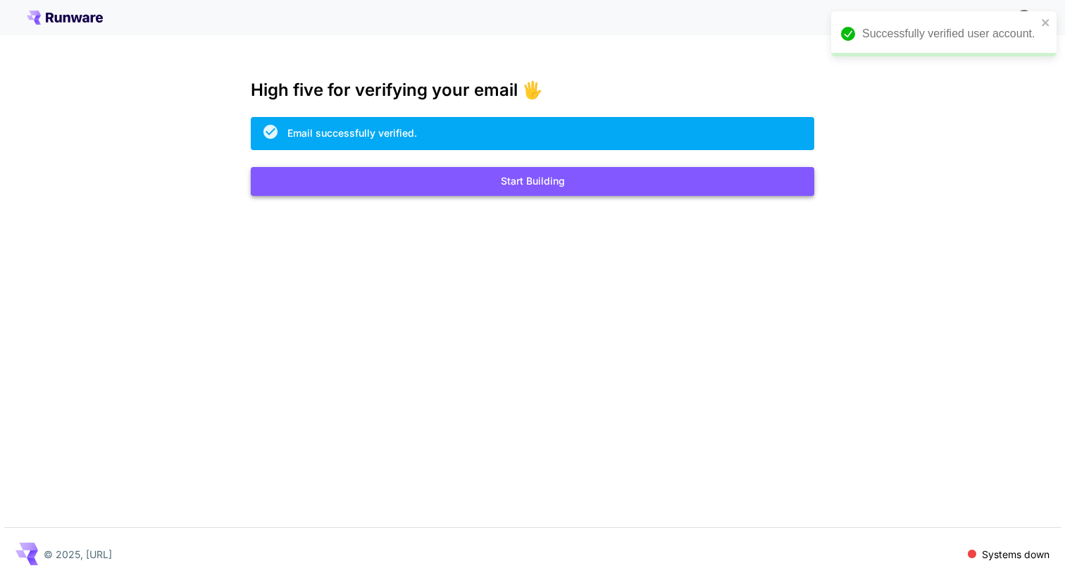
click at [530, 178] on button "Start Building" at bounding box center [533, 181] width 564 height 29
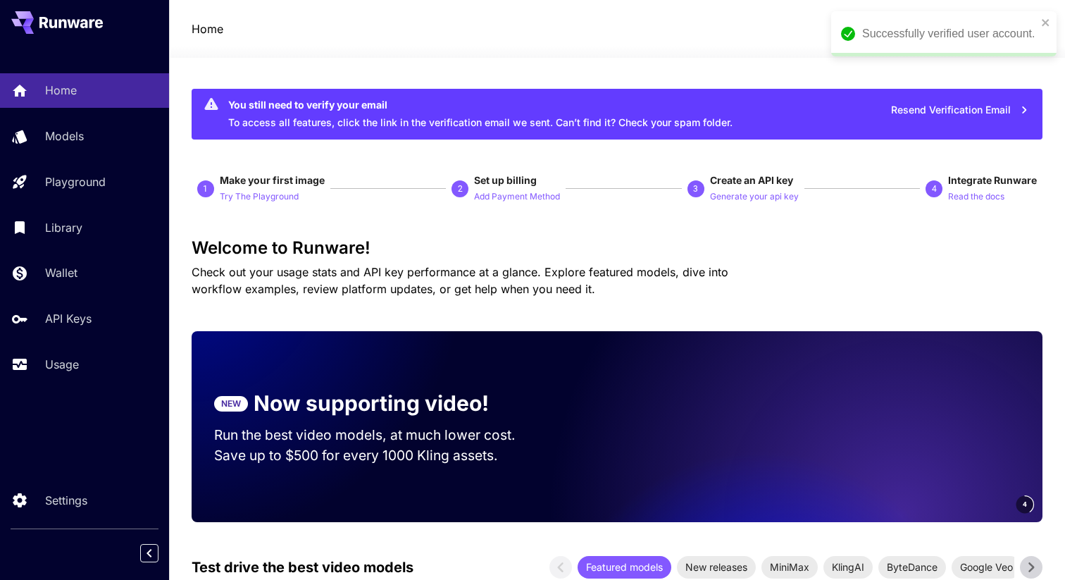
click at [1040, 17] on div "Successfully verified user account." at bounding box center [943, 33] width 225 height 45
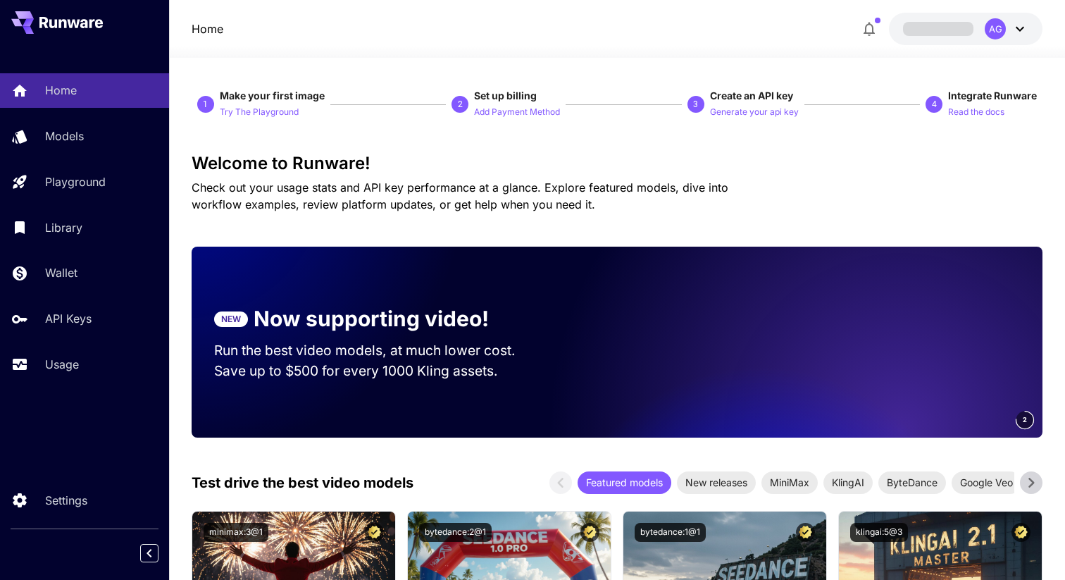
click at [1009, 30] on div "AG" at bounding box center [1007, 28] width 44 height 21
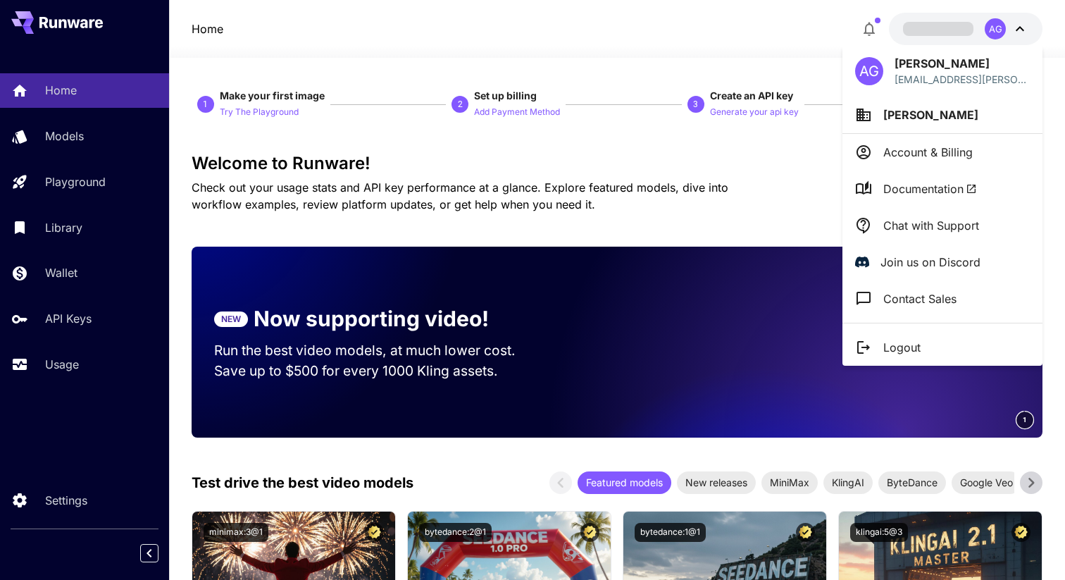
click at [898, 113] on span "[PERSON_NAME]" at bounding box center [930, 115] width 95 height 14
click at [776, 146] on p "Add organization" at bounding box center [749, 143] width 92 height 17
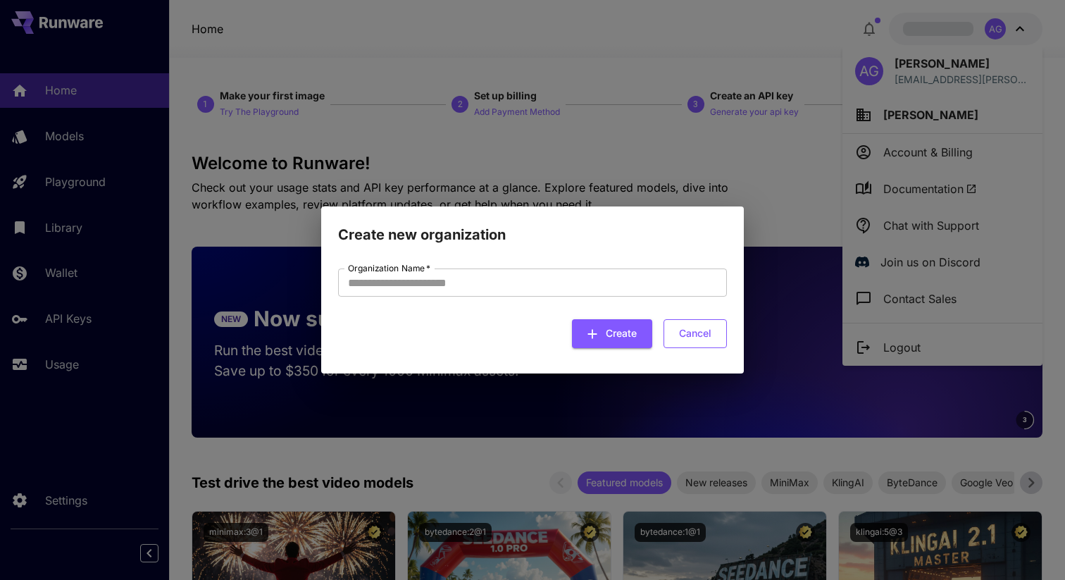
click at [706, 337] on button "Cancel" at bounding box center [695, 333] width 63 height 29
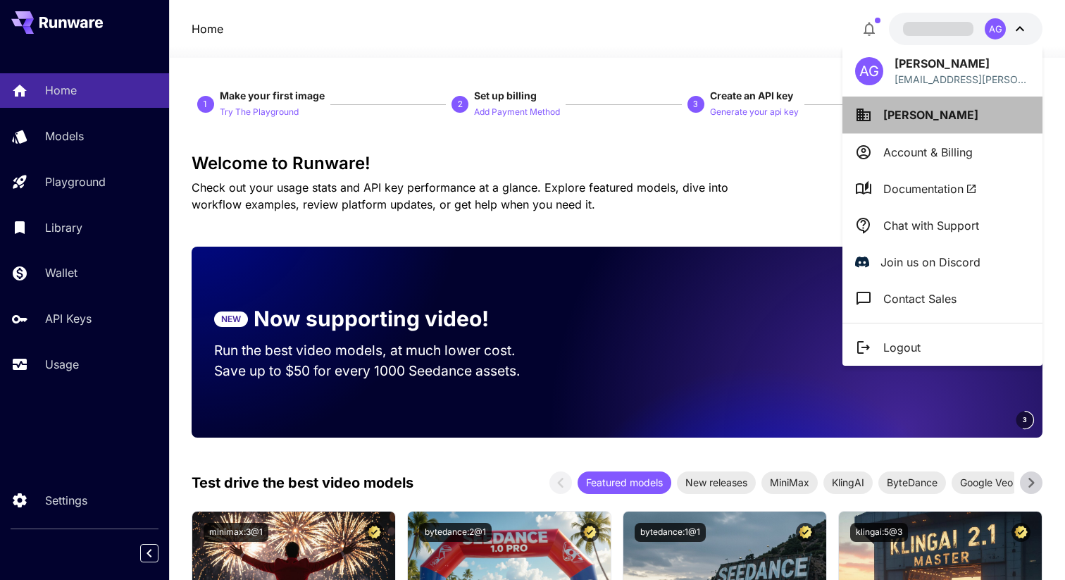
click at [870, 113] on icon at bounding box center [864, 114] width 14 height 13
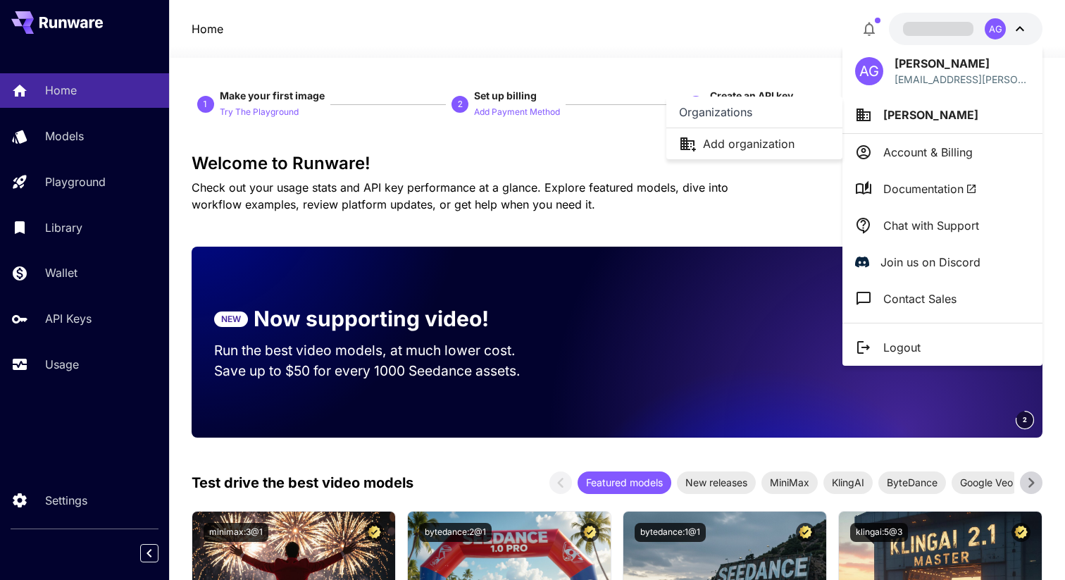
click at [737, 111] on p "Organizations" at bounding box center [715, 112] width 73 height 17
click at [945, 106] on div at bounding box center [532, 290] width 1065 height 580
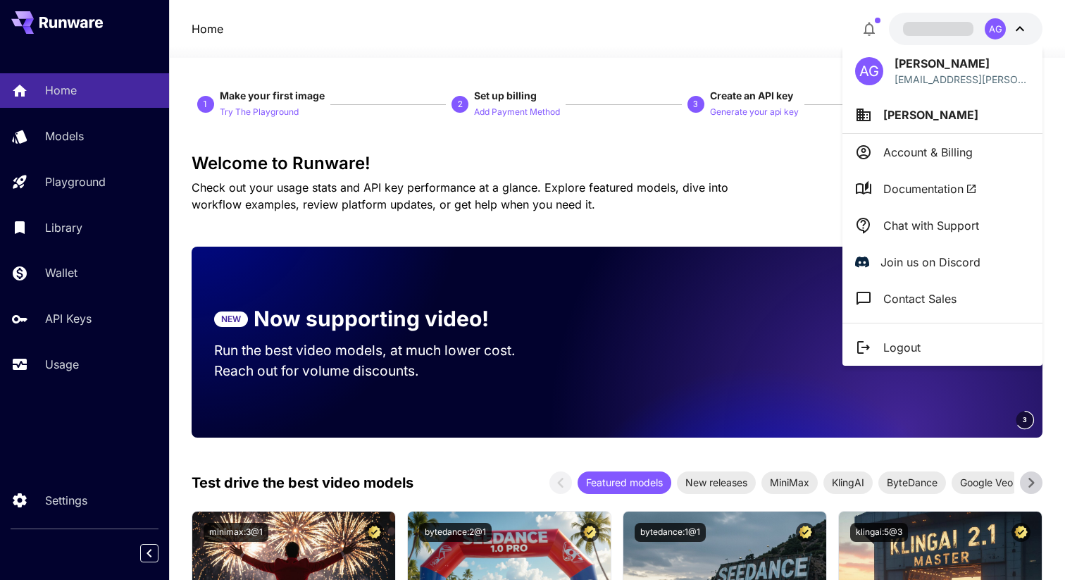
click at [87, 330] on div at bounding box center [532, 290] width 1065 height 580
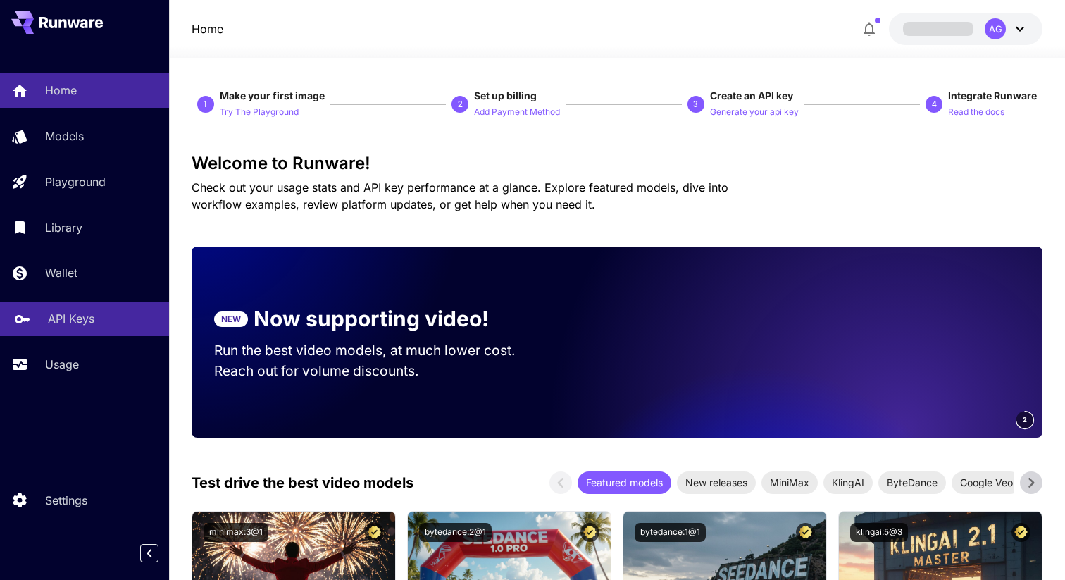
click at [75, 322] on p "API Keys" at bounding box center [71, 318] width 46 height 17
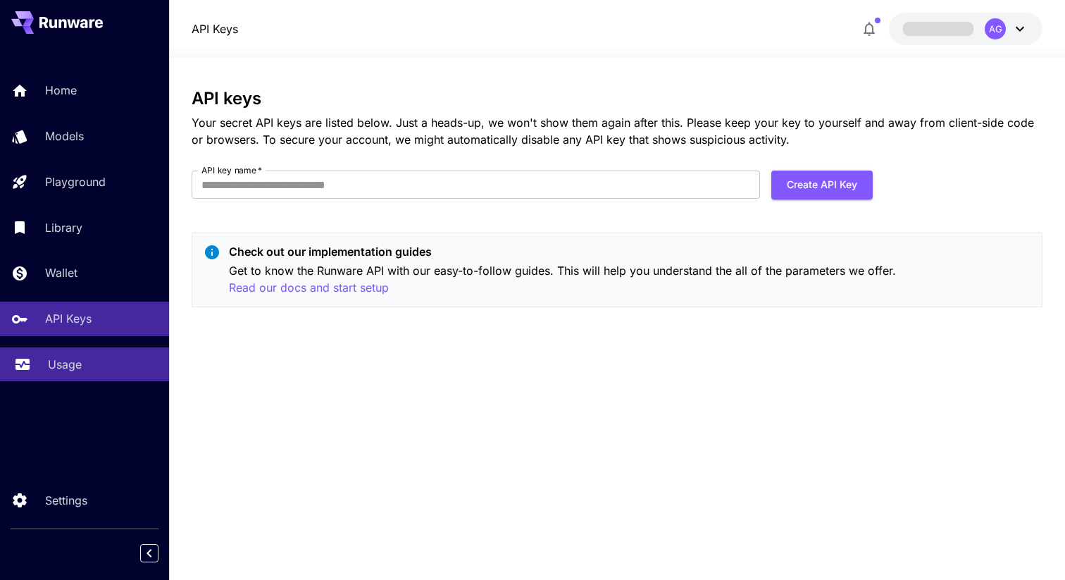
click at [85, 364] on div "Usage" at bounding box center [103, 364] width 110 height 17
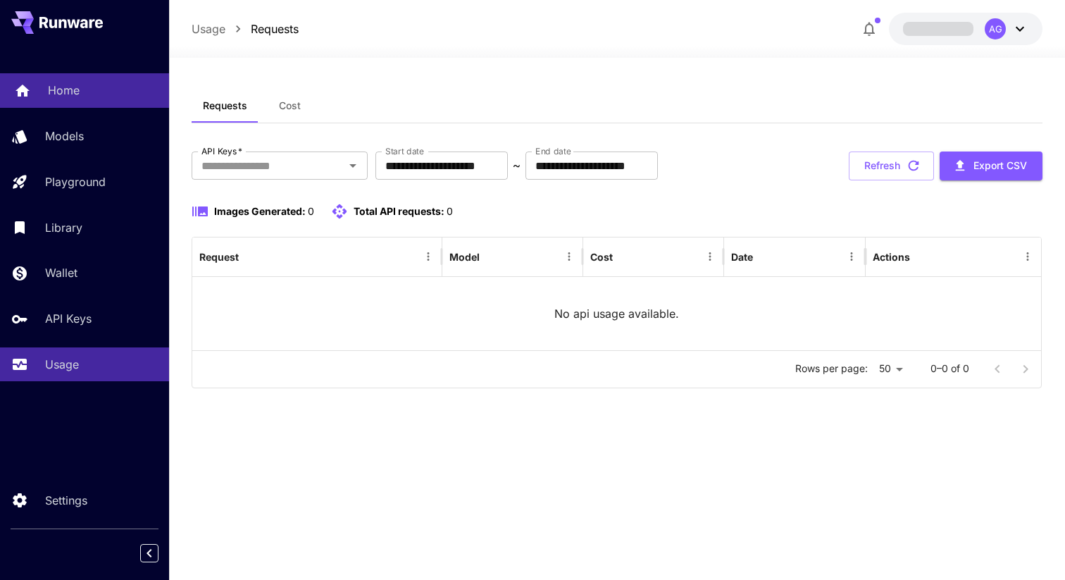
click at [61, 95] on p "Home" at bounding box center [64, 90] width 32 height 17
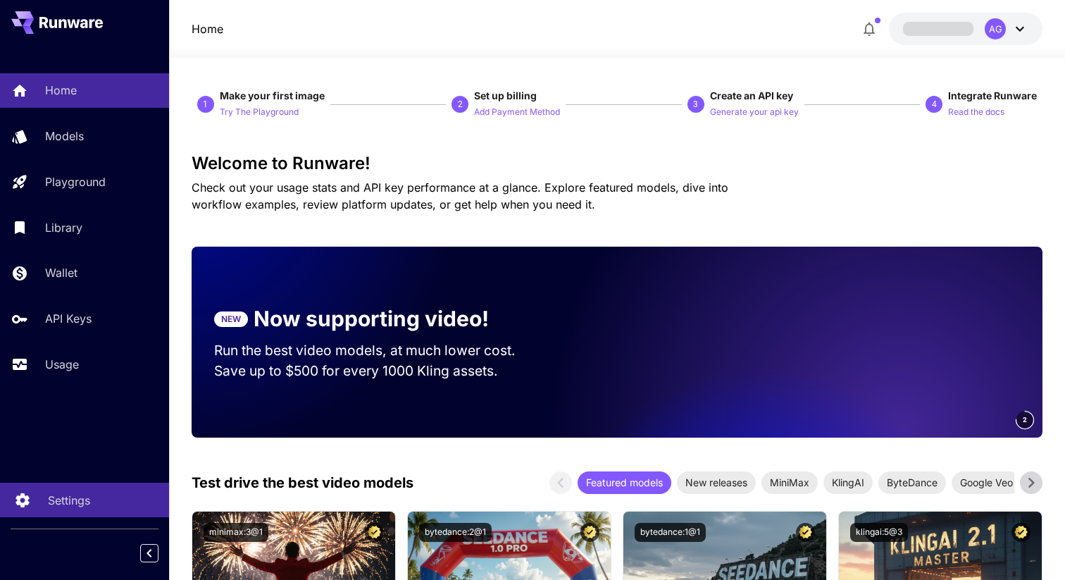
click at [85, 499] on p "Settings" at bounding box center [69, 500] width 42 height 17
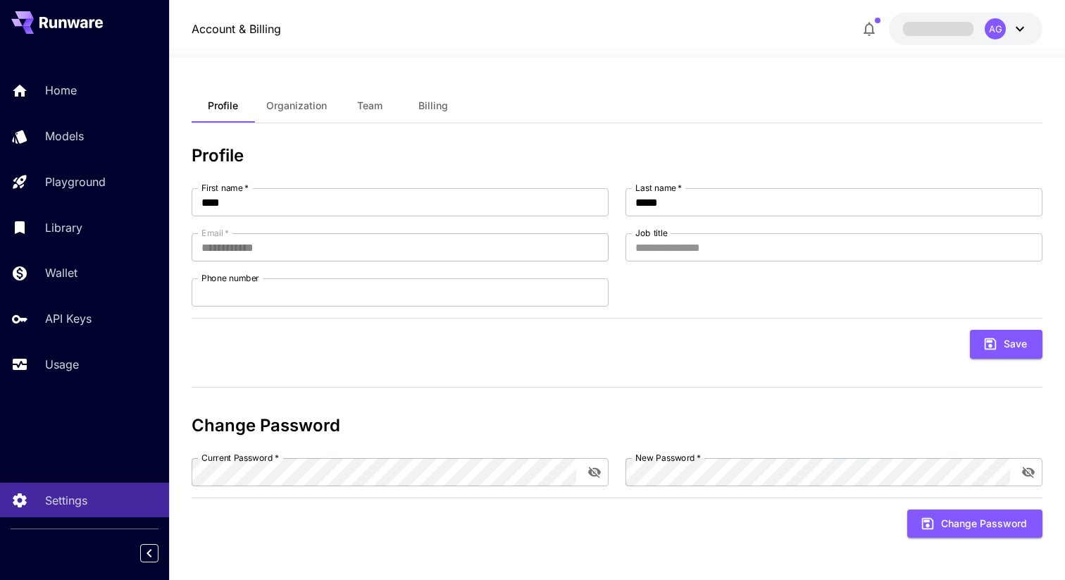
click at [299, 113] on button "Organization" at bounding box center [296, 106] width 83 height 34
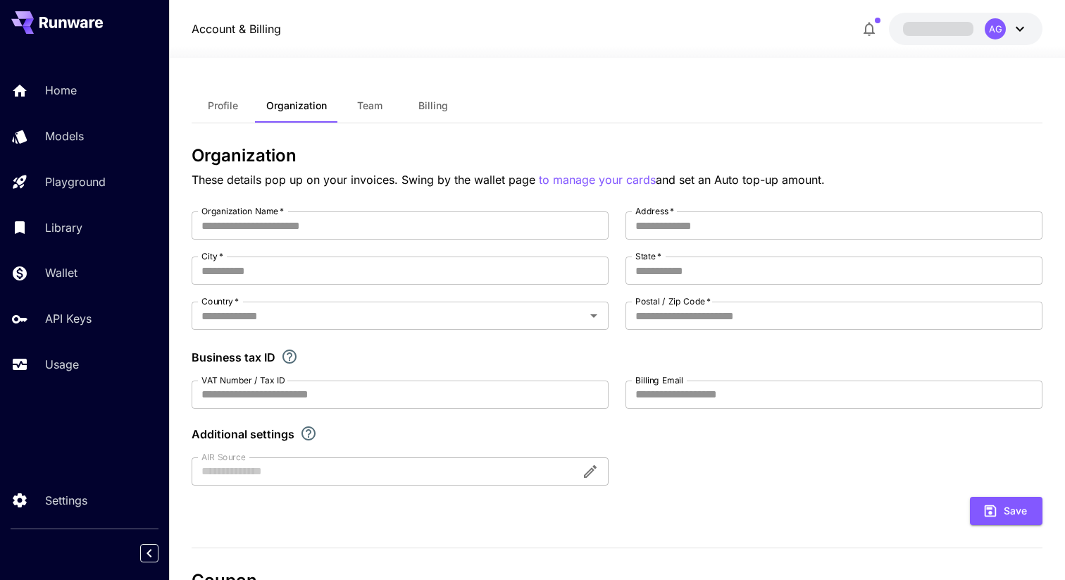
click at [1019, 28] on icon at bounding box center [1019, 28] width 17 height 17
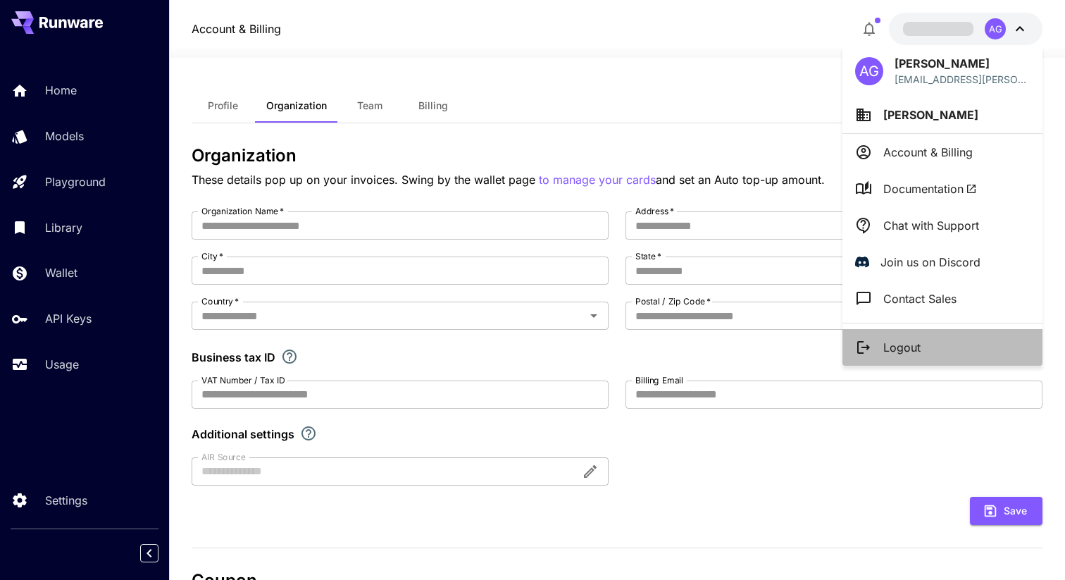
click at [912, 342] on p "Logout" at bounding box center [901, 347] width 37 height 17
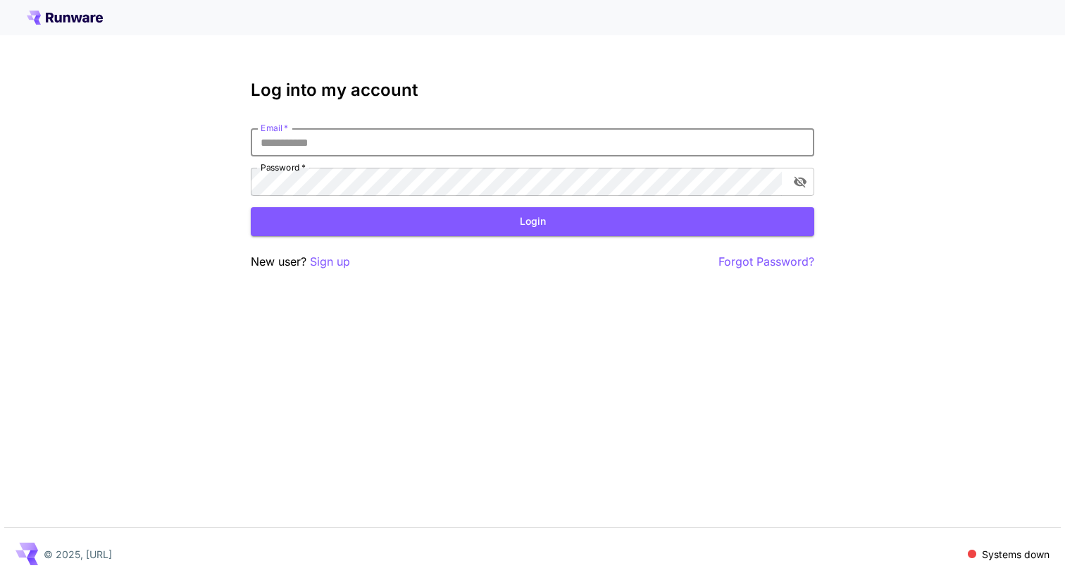
click at [384, 145] on input "Email   *" at bounding box center [533, 142] width 564 height 28
type input "**********"
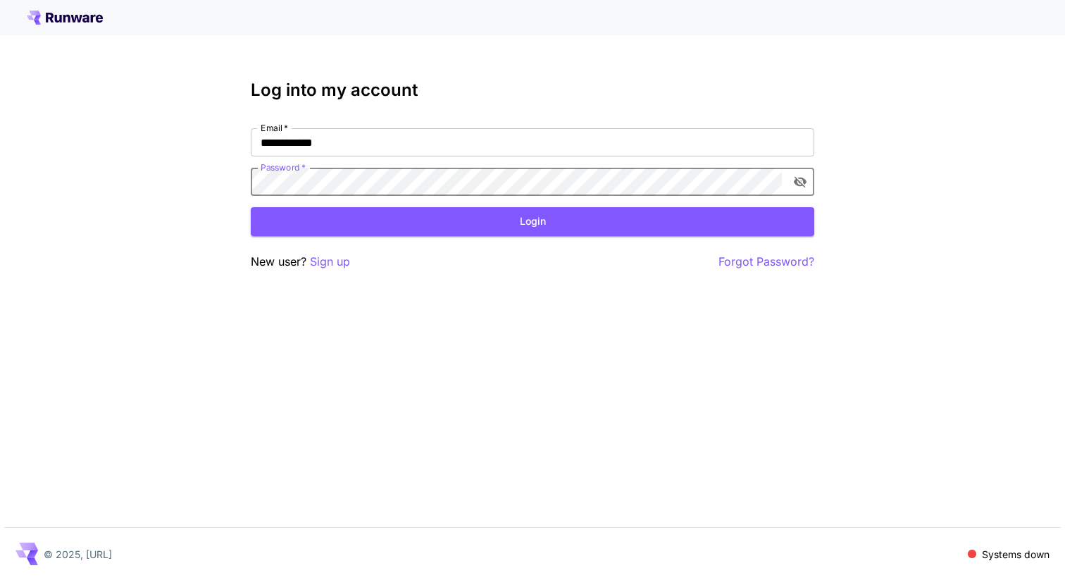
click button "Login" at bounding box center [533, 221] width 564 height 29
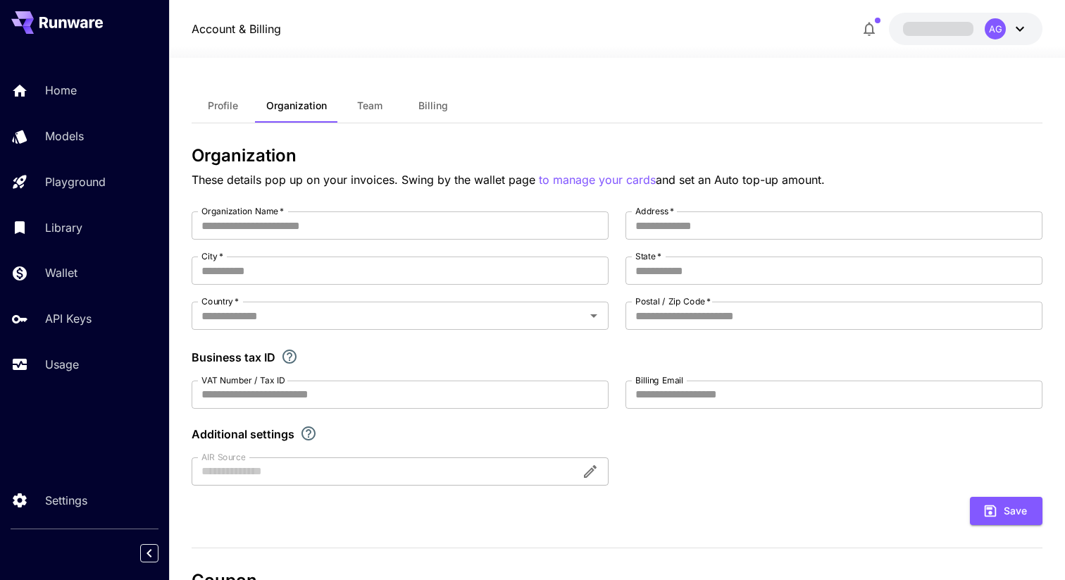
click at [1002, 34] on div "AG" at bounding box center [995, 28] width 21 height 21
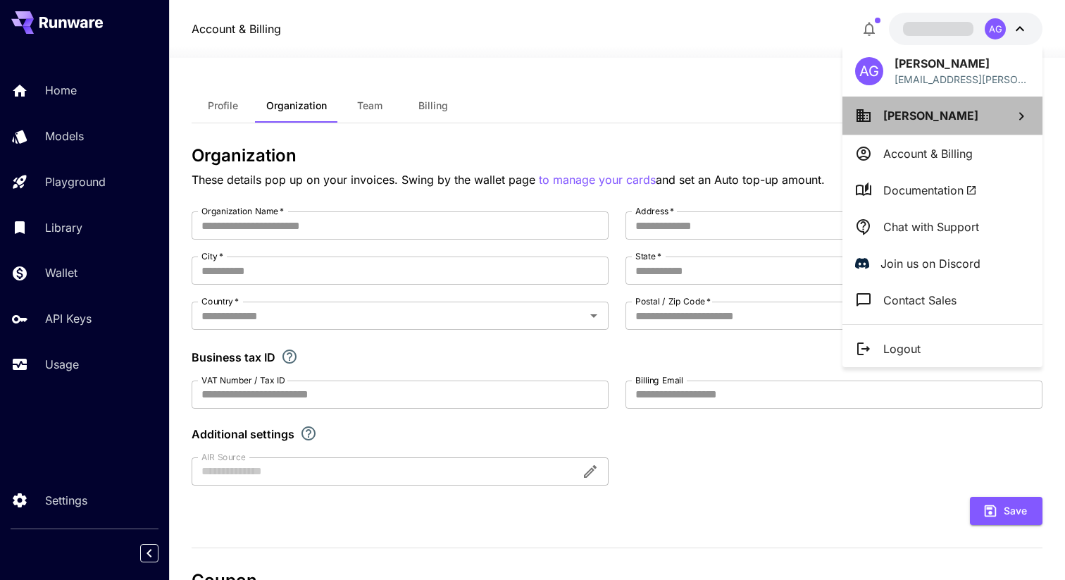
click at [909, 114] on span "[PERSON_NAME]" at bounding box center [930, 115] width 95 height 14
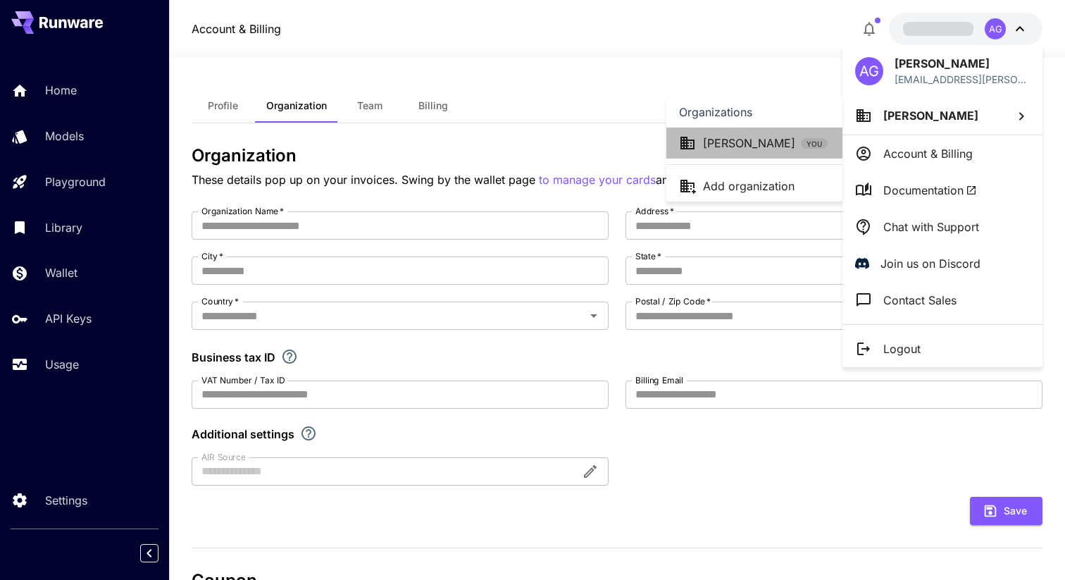
click at [751, 144] on p "[PERSON_NAME]" at bounding box center [749, 143] width 92 height 17
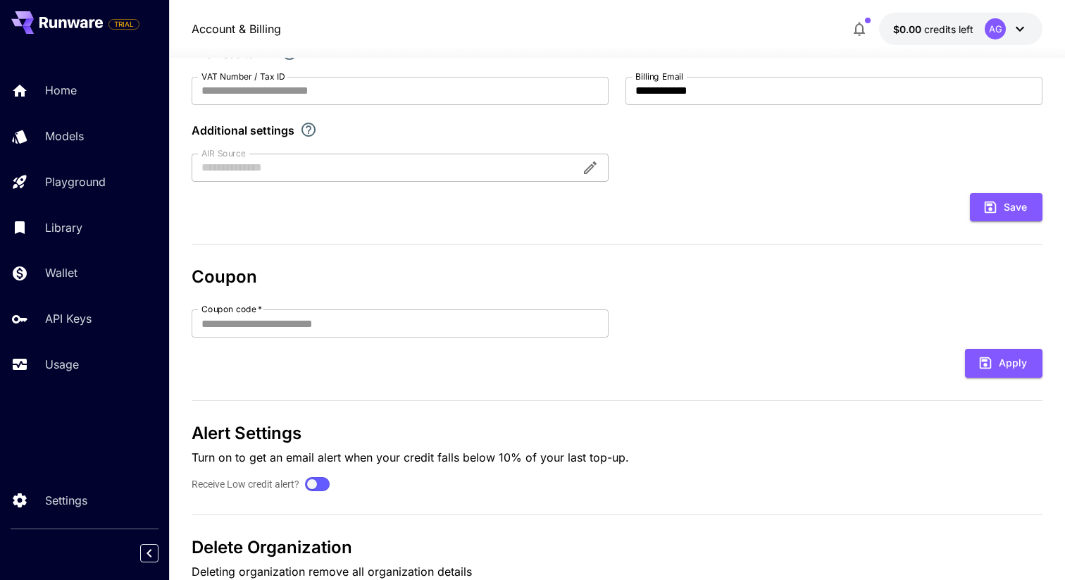
scroll to position [385, 0]
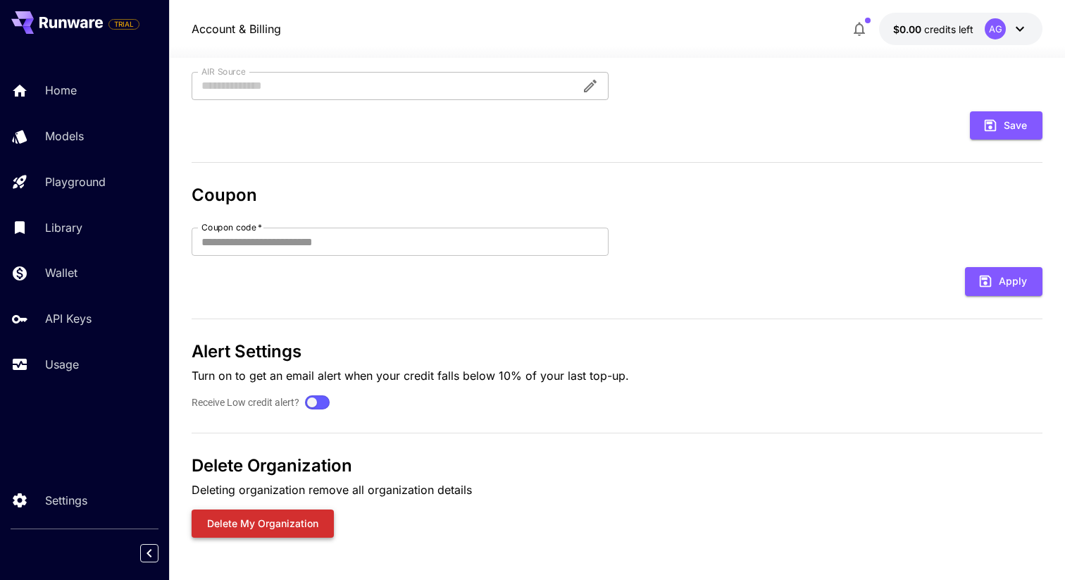
click at [279, 517] on button "Delete my organization" at bounding box center [263, 523] width 142 height 29
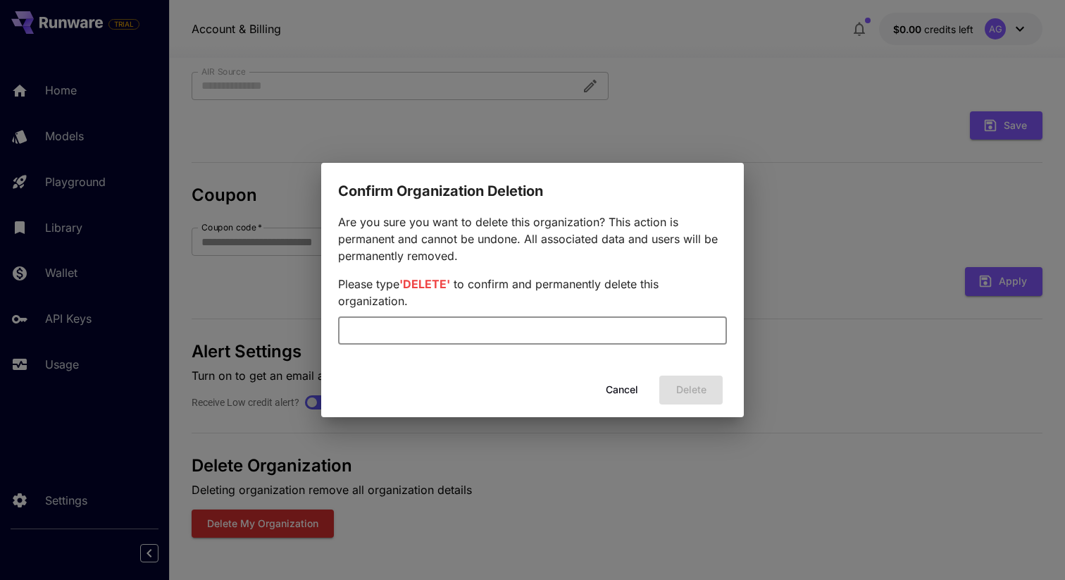
click at [541, 320] on input "text" at bounding box center [532, 330] width 389 height 28
type input "******"
click at [690, 377] on button "Delete" at bounding box center [690, 389] width 63 height 29
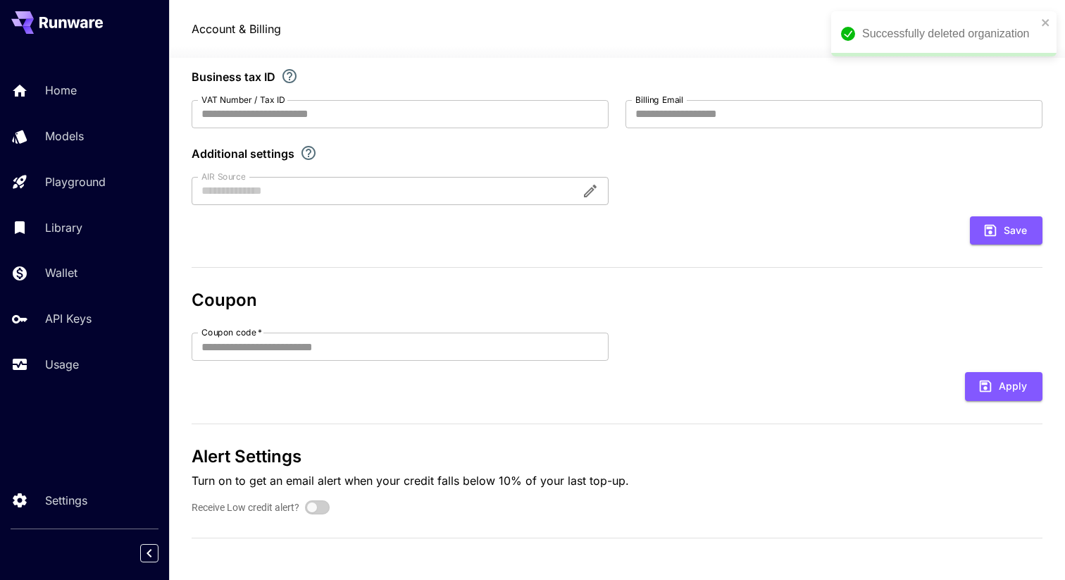
scroll to position [0, 0]
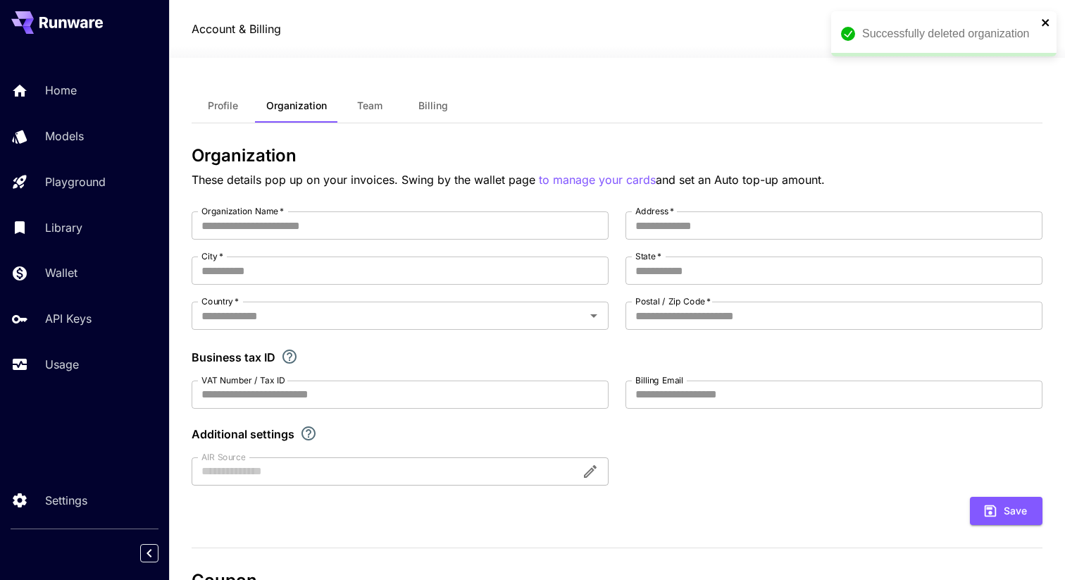
click at [1045, 23] on icon "close" at bounding box center [1045, 22] width 7 height 7
click at [1021, 27] on icon at bounding box center [1019, 28] width 17 height 17
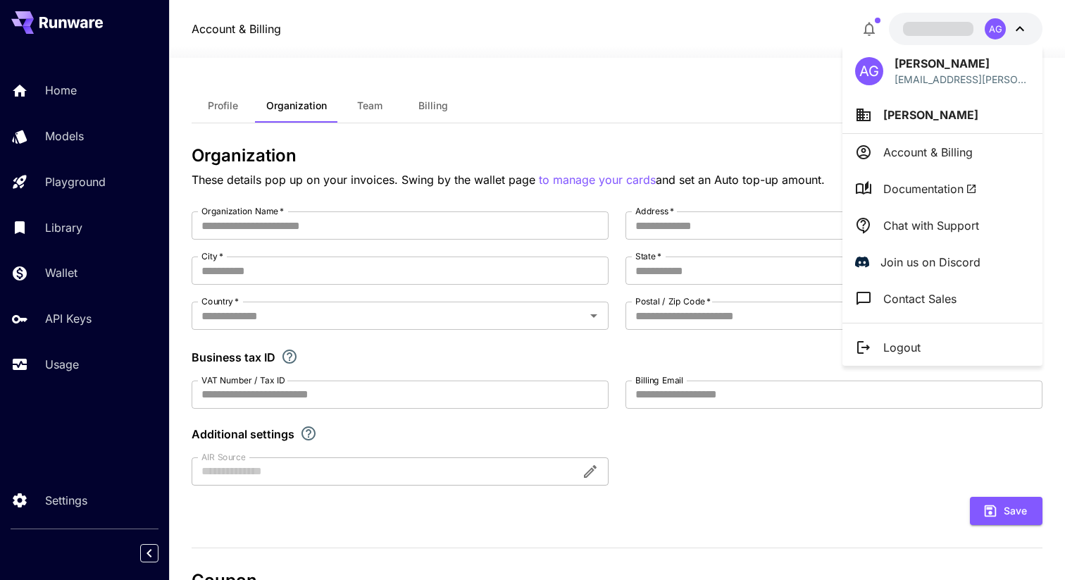
click at [921, 113] on li "[PERSON_NAME]" at bounding box center [942, 115] width 200 height 37
click at [978, 153] on div at bounding box center [532, 290] width 1065 height 580
click at [935, 153] on p "Account & Billing" at bounding box center [927, 152] width 89 height 17
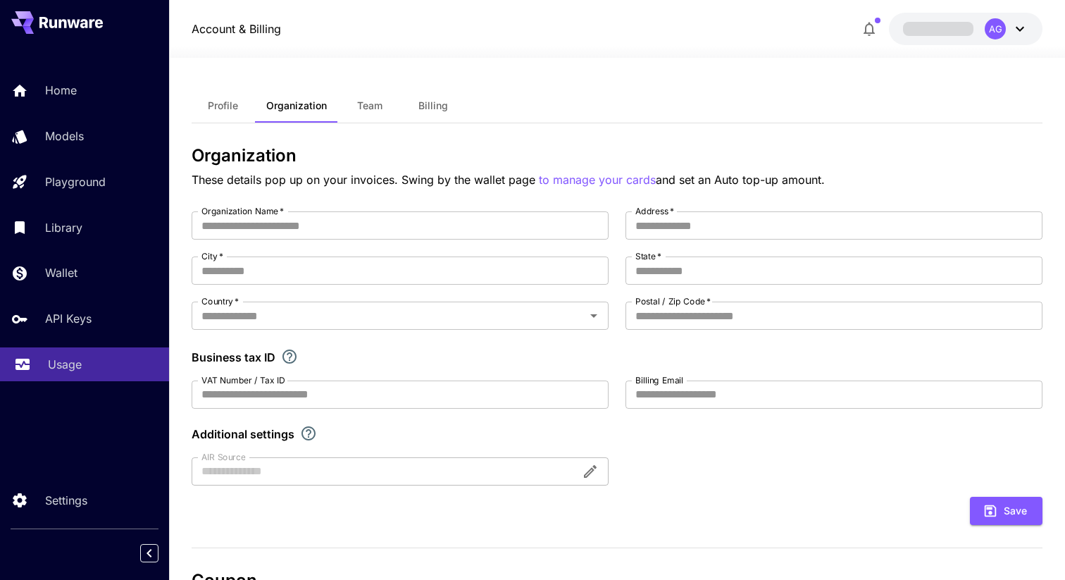
click at [77, 359] on p "Usage" at bounding box center [65, 364] width 34 height 17
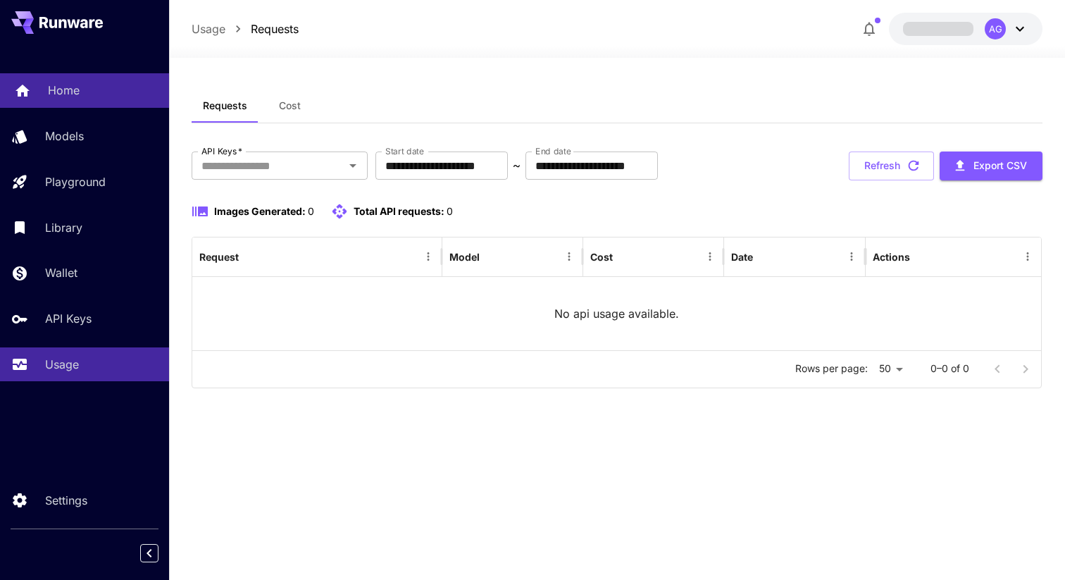
click at [80, 92] on div "Home" at bounding box center [103, 90] width 110 height 17
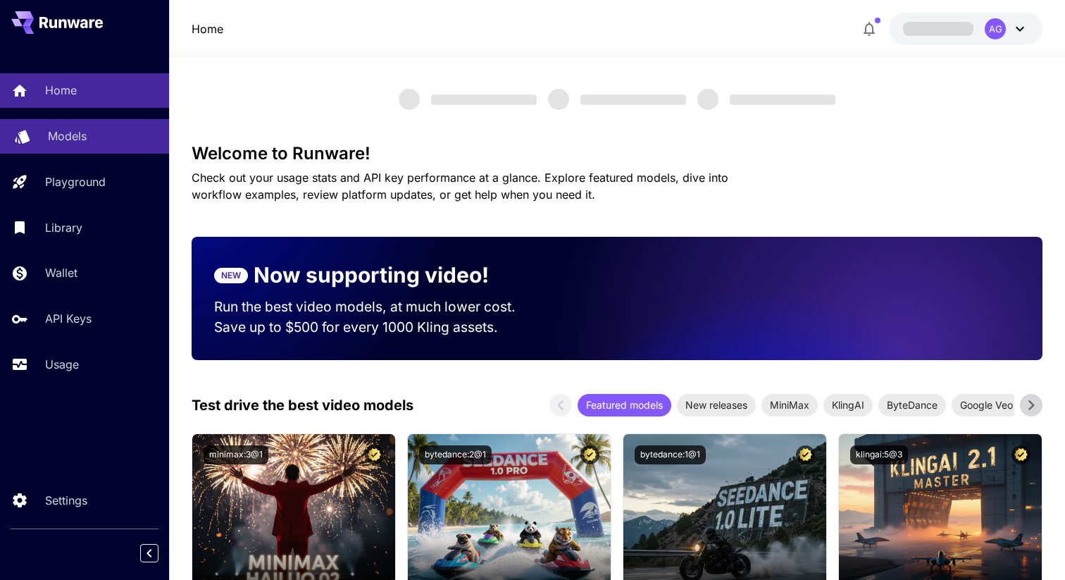
click at [80, 135] on p "Models" at bounding box center [67, 135] width 39 height 17
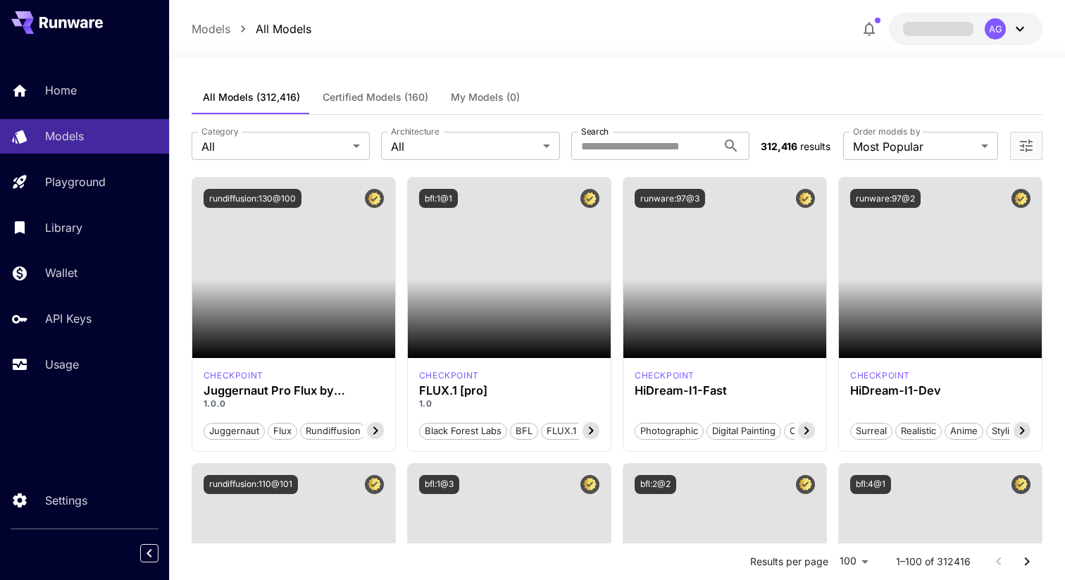
click at [487, 97] on span "My Models (0)" at bounding box center [485, 97] width 69 height 13
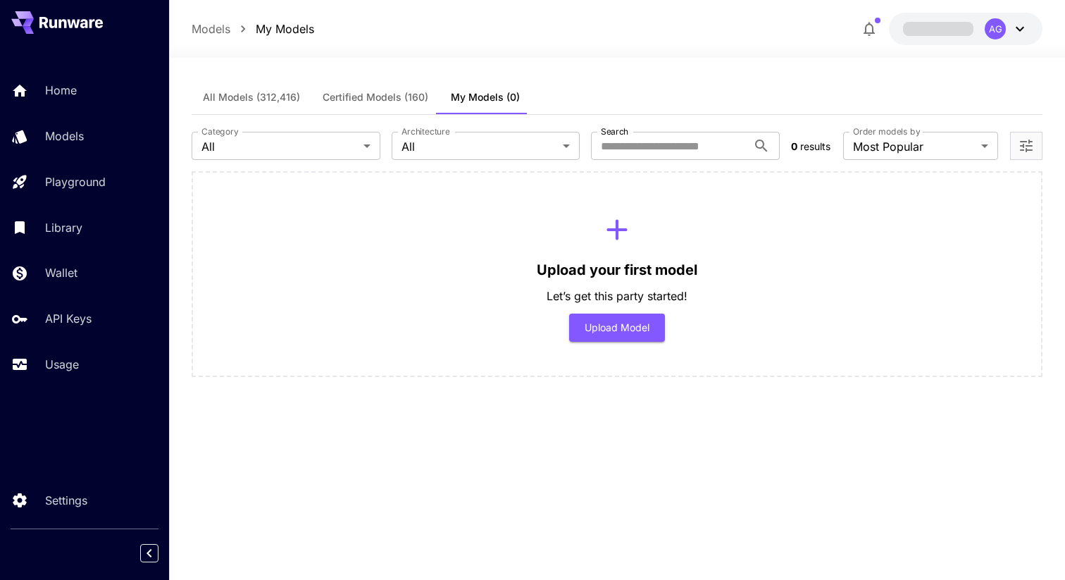
click at [375, 99] on span "Certified Models (160)" at bounding box center [376, 97] width 106 height 13
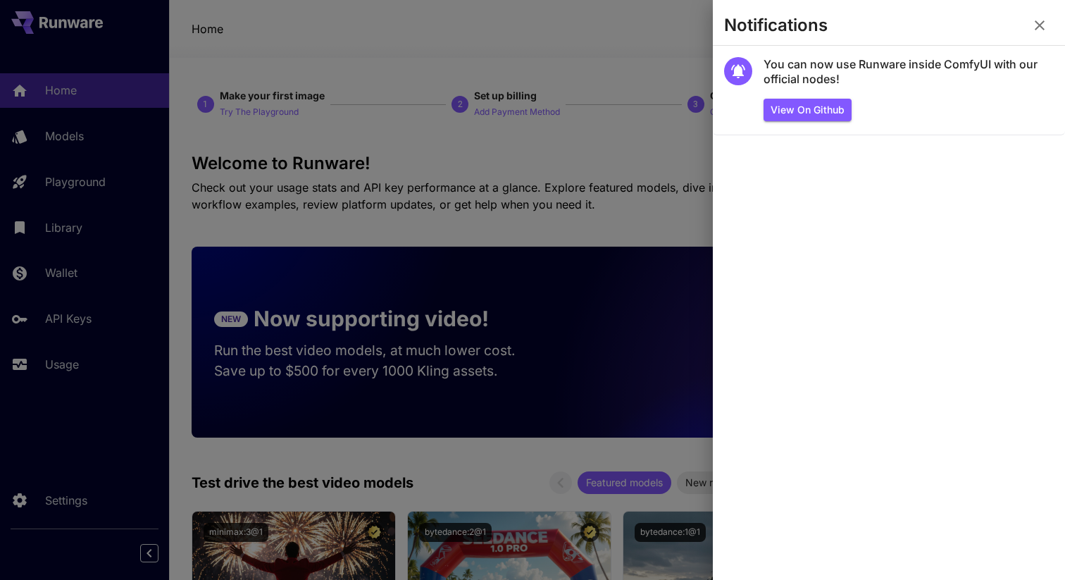
click at [1041, 15] on button "button" at bounding box center [1040, 25] width 28 height 28
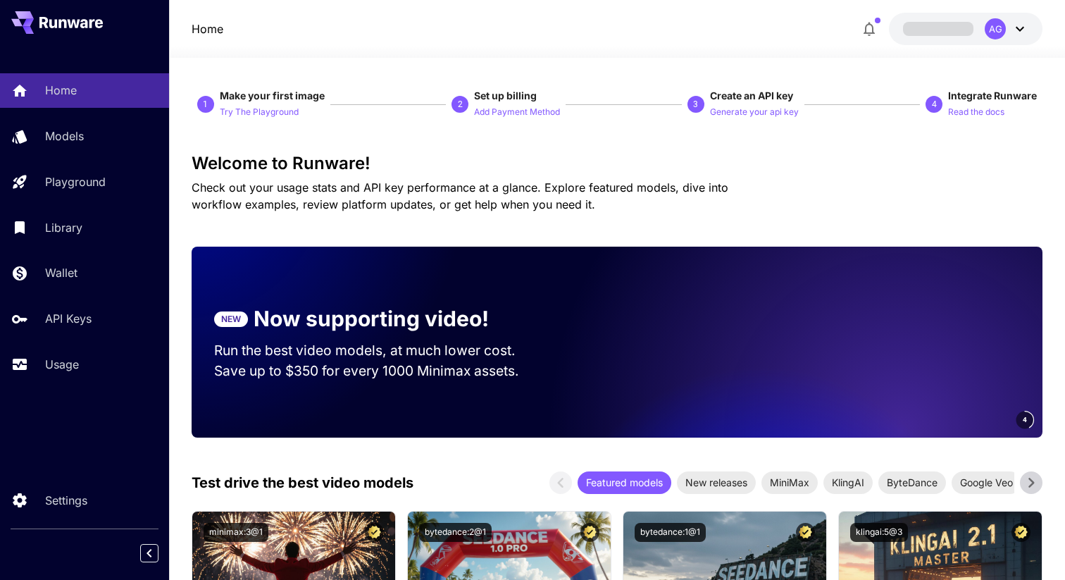
click at [1019, 34] on icon at bounding box center [1019, 28] width 17 height 17
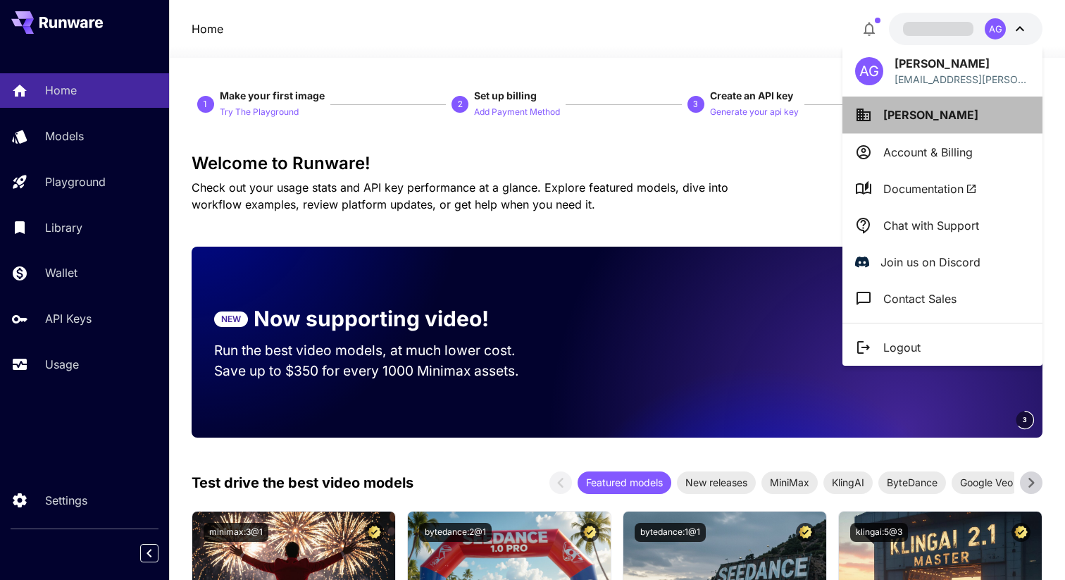
click at [896, 116] on span "[PERSON_NAME]" at bounding box center [930, 115] width 95 height 14
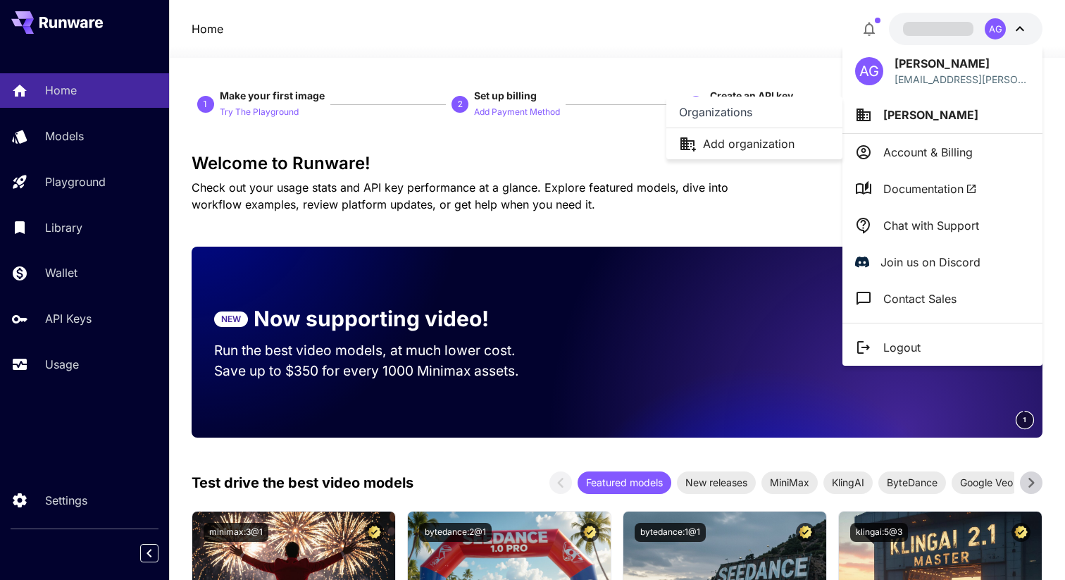
click at [923, 149] on div at bounding box center [532, 290] width 1065 height 580
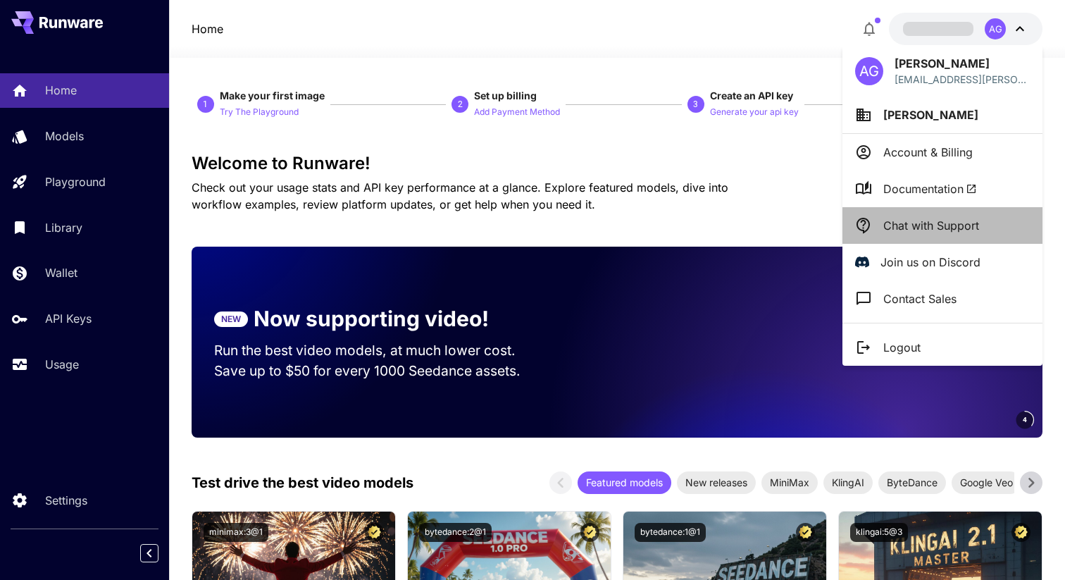
click at [961, 228] on p "Chat with Support" at bounding box center [931, 225] width 96 height 17
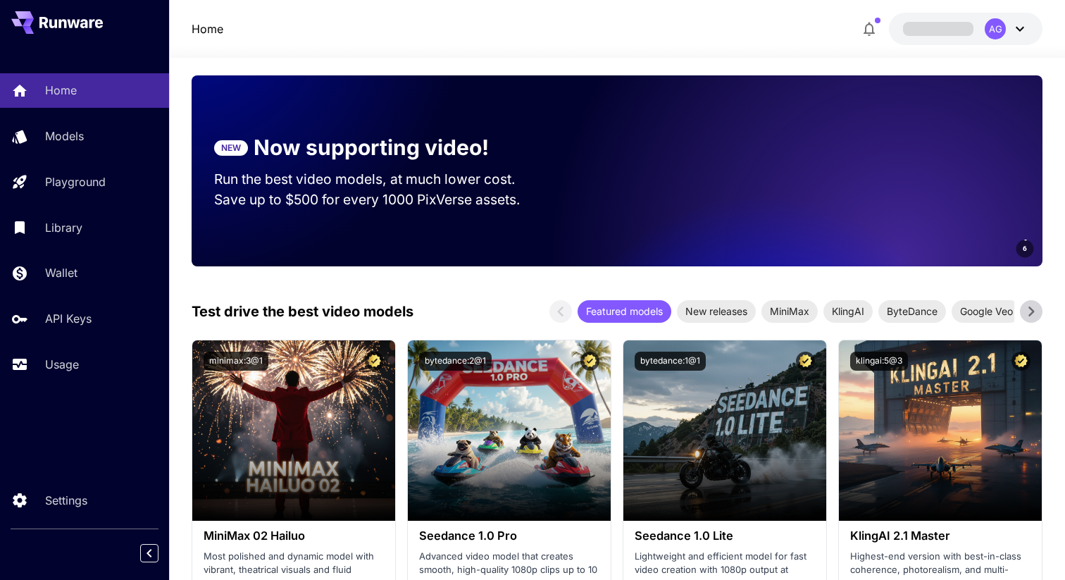
scroll to position [187, 0]
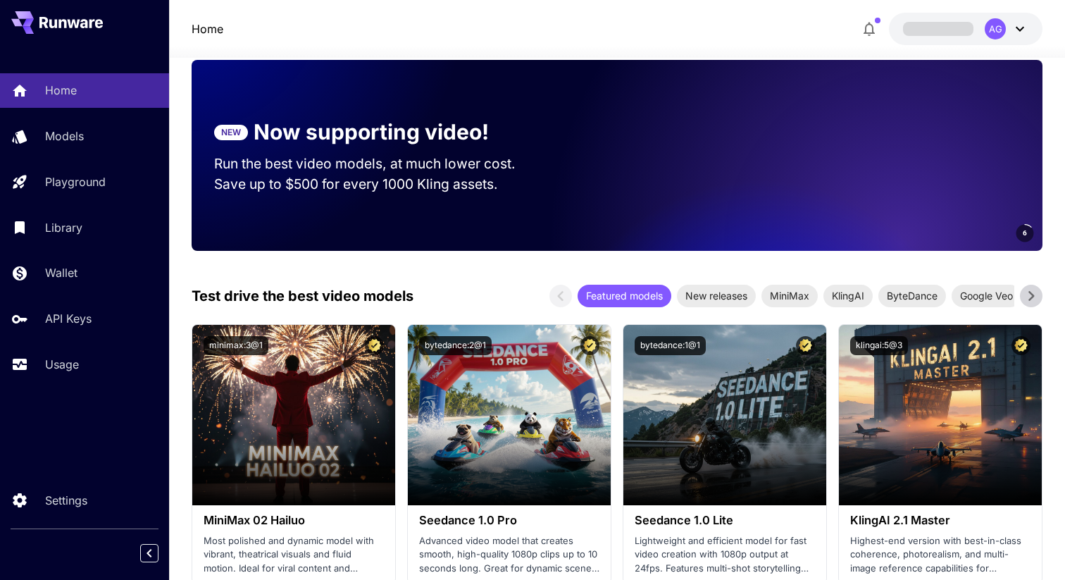
click at [1017, 24] on icon at bounding box center [1019, 28] width 17 height 17
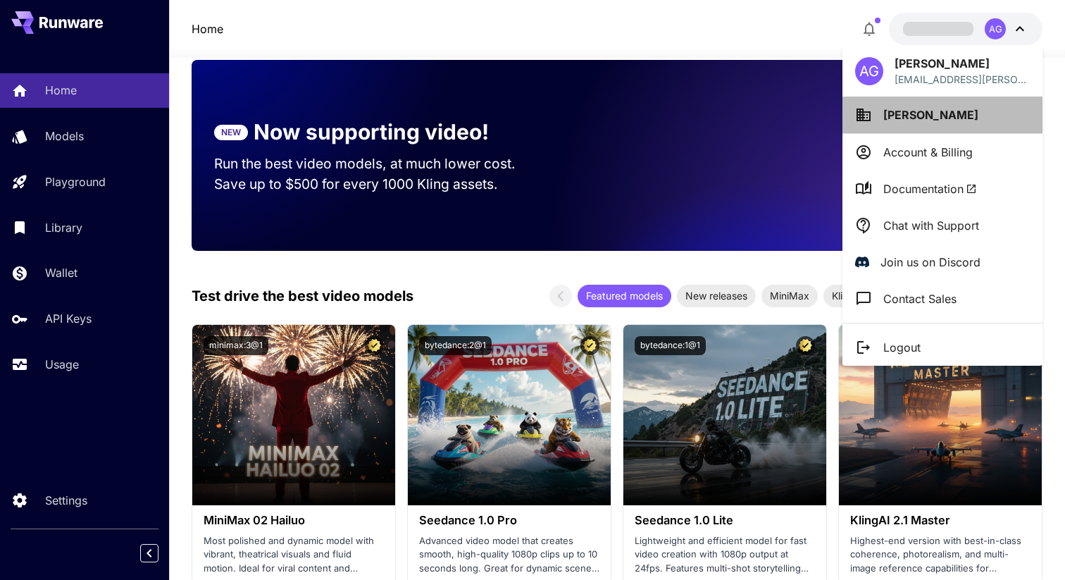
click at [940, 113] on li "[PERSON_NAME]" at bounding box center [942, 115] width 200 height 37
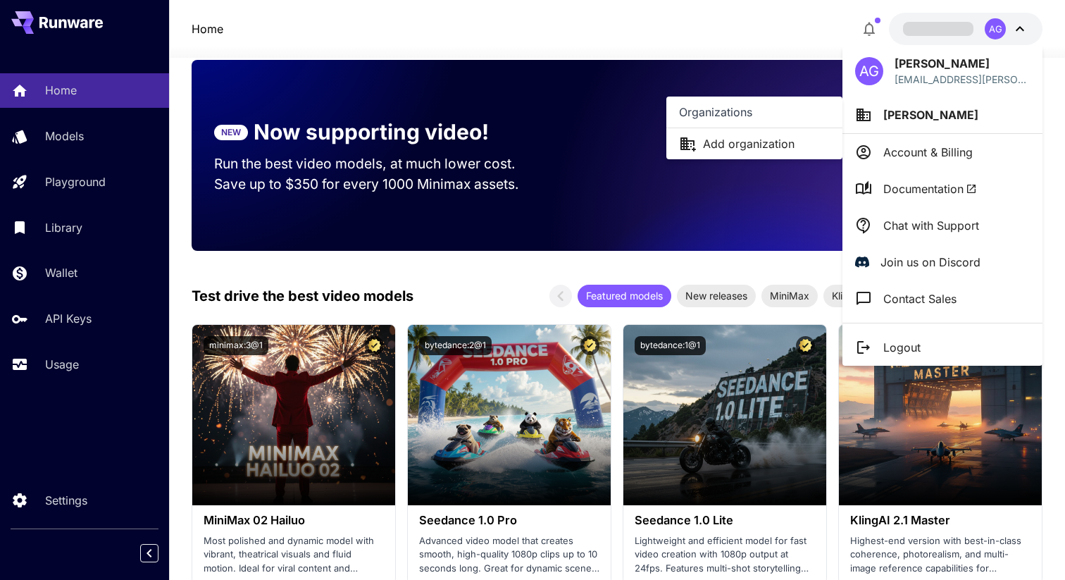
click at [733, 30] on div at bounding box center [532, 290] width 1065 height 580
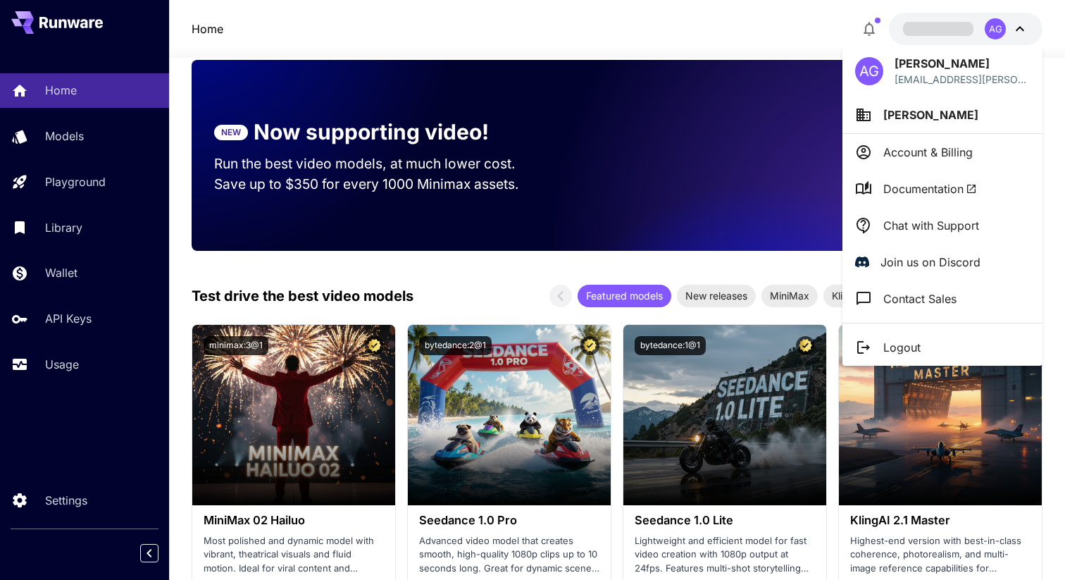
click at [56, 430] on div at bounding box center [532, 290] width 1065 height 580
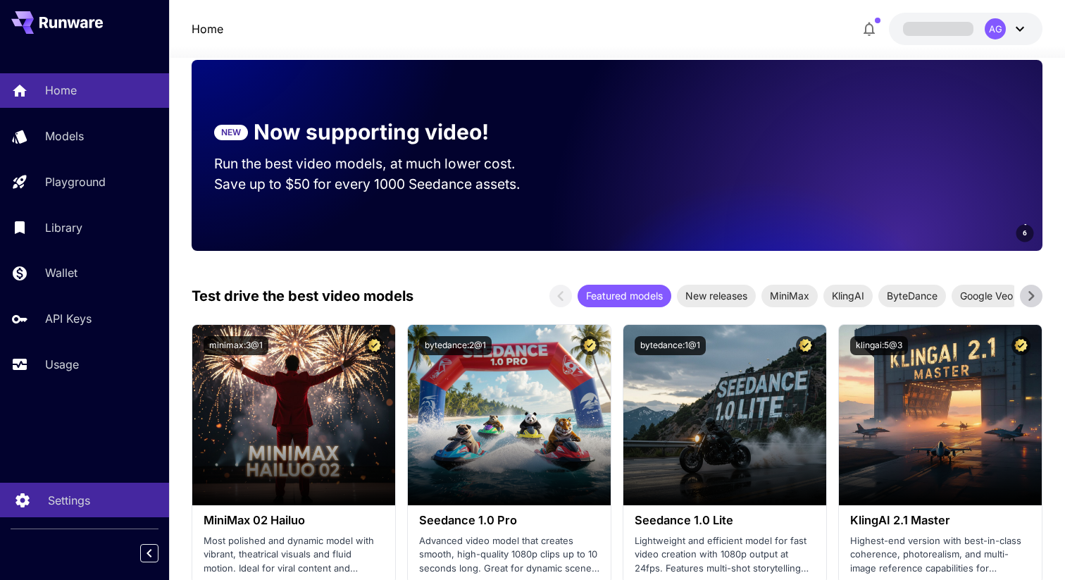
click at [59, 503] on p "Settings" at bounding box center [69, 500] width 42 height 17
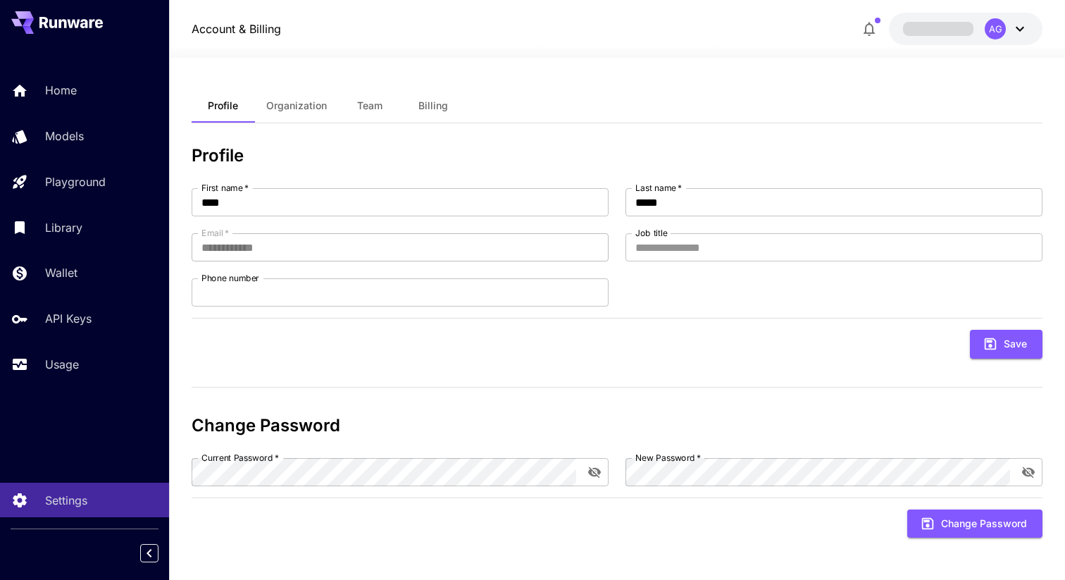
click at [307, 101] on span "Organization" at bounding box center [296, 105] width 61 height 13
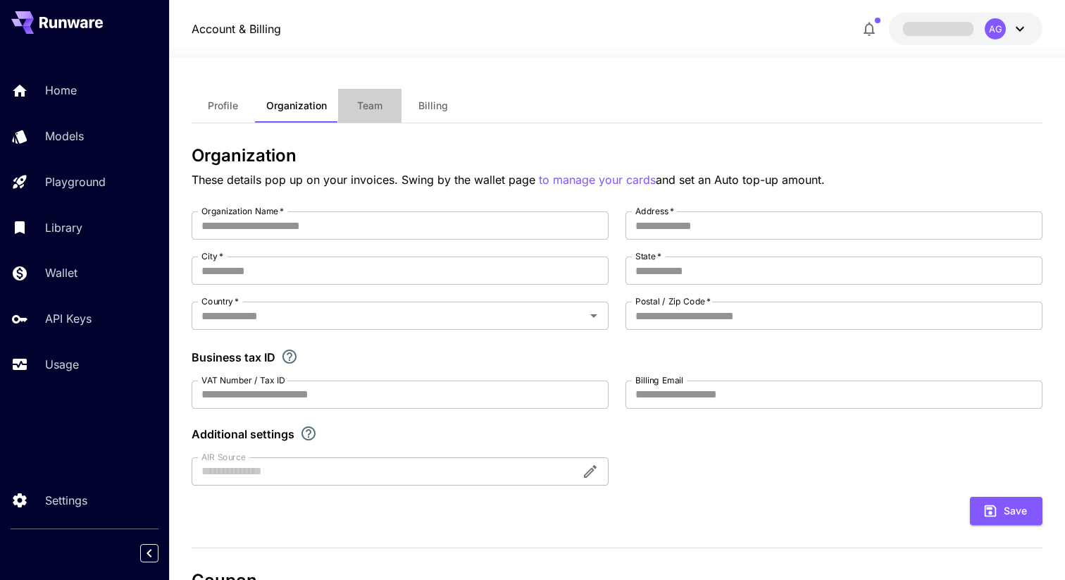
click at [369, 106] on span "Team" at bounding box center [369, 105] width 25 height 13
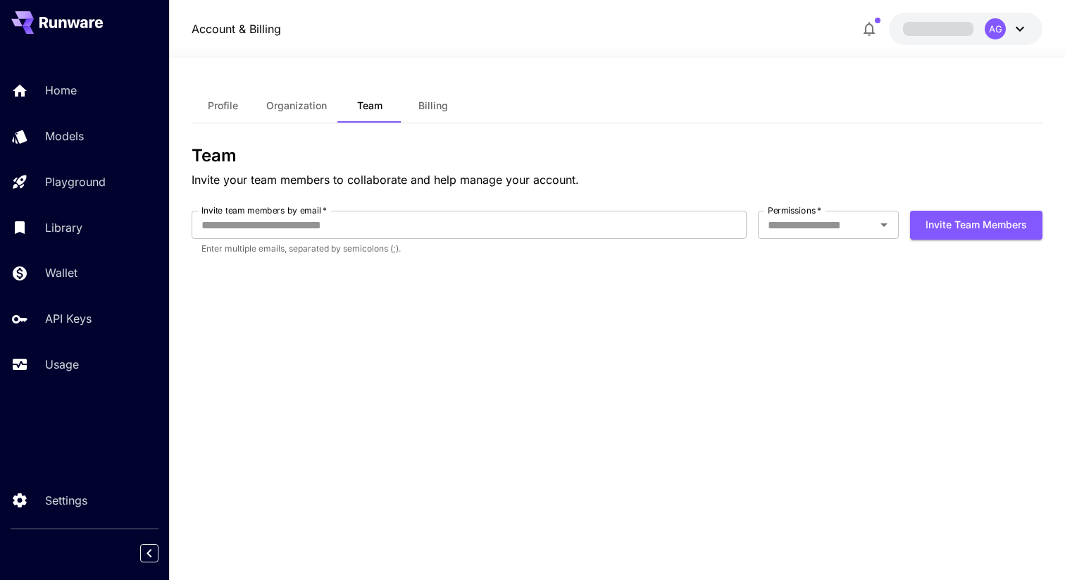
click at [448, 116] on button "Billing" at bounding box center [433, 106] width 63 height 34
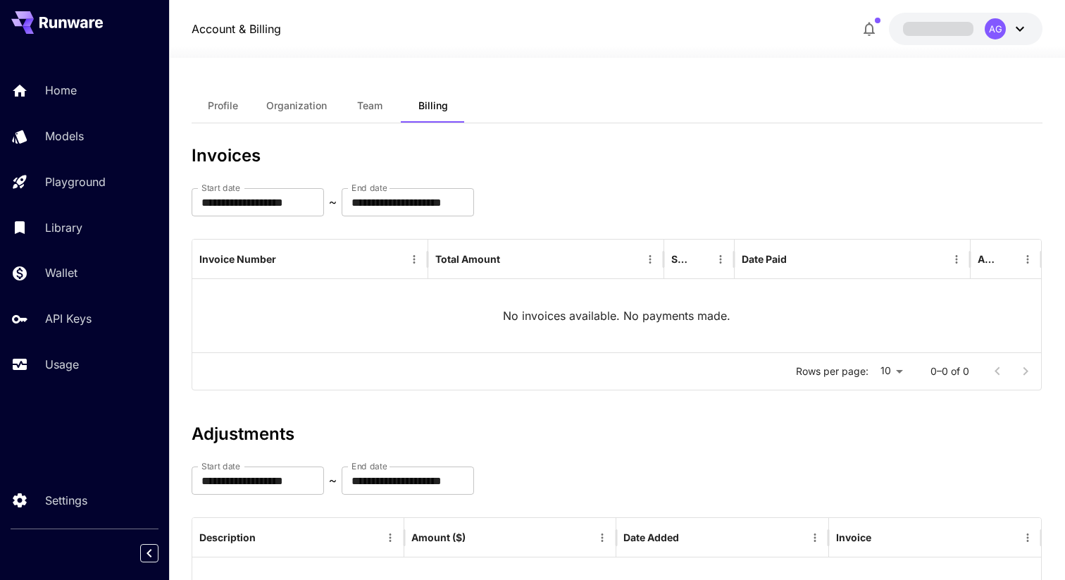
click at [959, 25] on span at bounding box center [938, 28] width 70 height 13
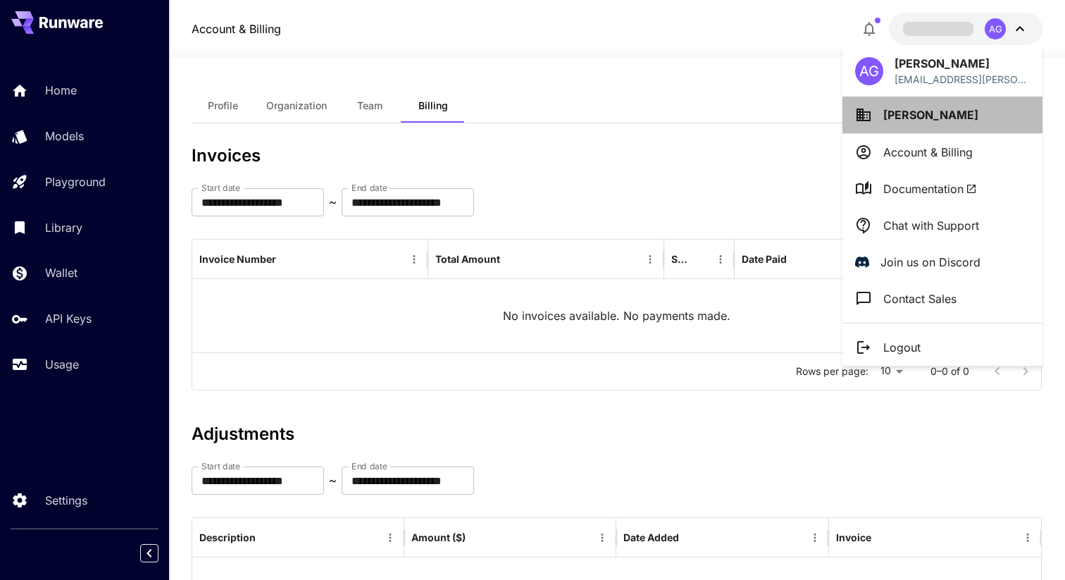
click at [911, 111] on span "[PERSON_NAME]" at bounding box center [930, 115] width 95 height 14
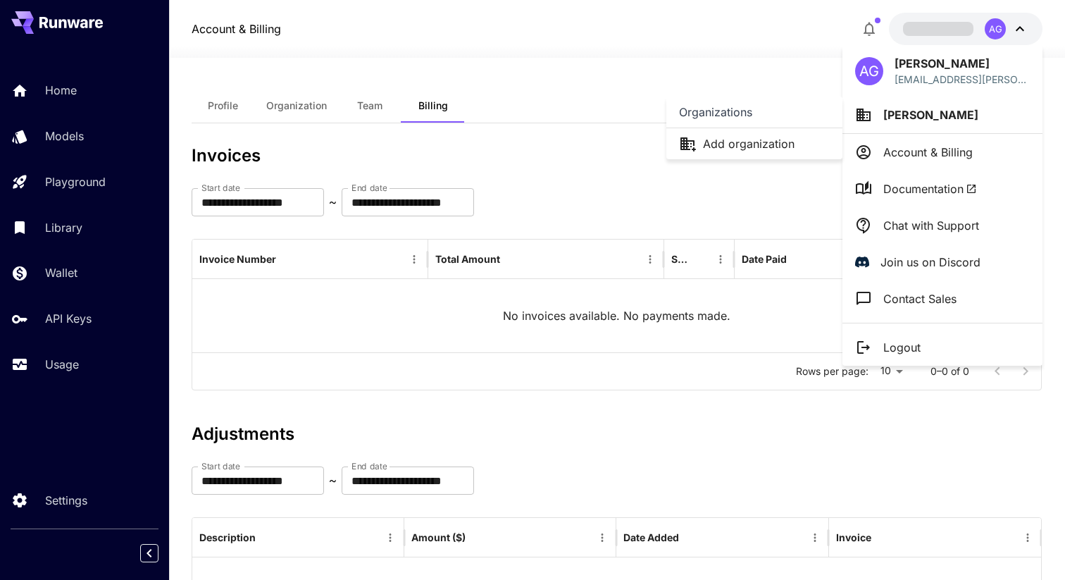
click at [911, 111] on div at bounding box center [532, 290] width 1065 height 580
click at [911, 111] on body "**********" at bounding box center [532, 355] width 1065 height 711
click at [911, 111] on span "[PERSON_NAME]" at bounding box center [930, 115] width 95 height 14
click at [911, 111] on div at bounding box center [532, 290] width 1065 height 580
click at [691, 61] on div at bounding box center [532, 290] width 1065 height 580
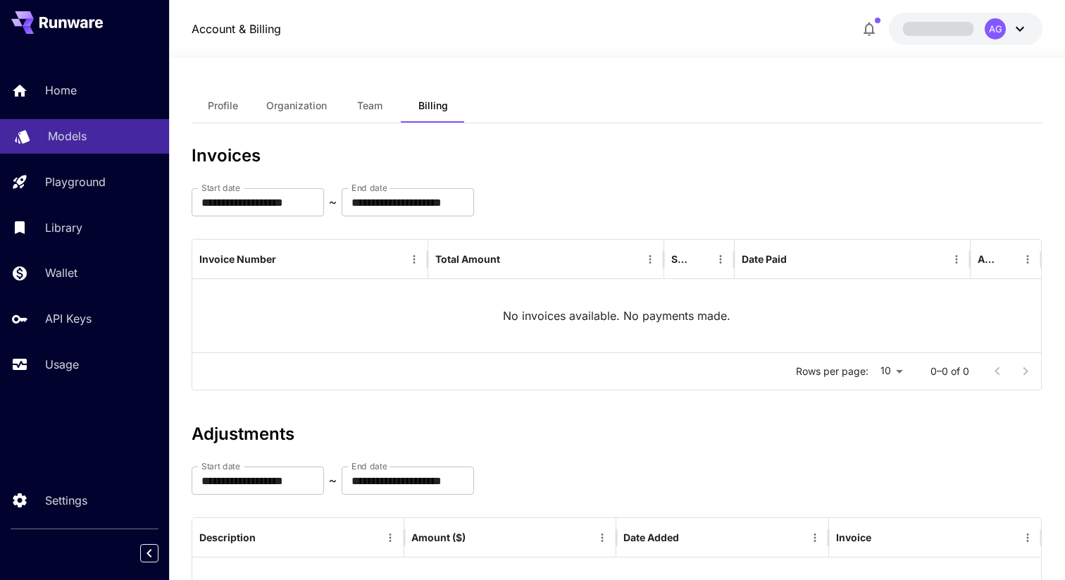
click at [51, 137] on p "Models" at bounding box center [67, 135] width 39 height 17
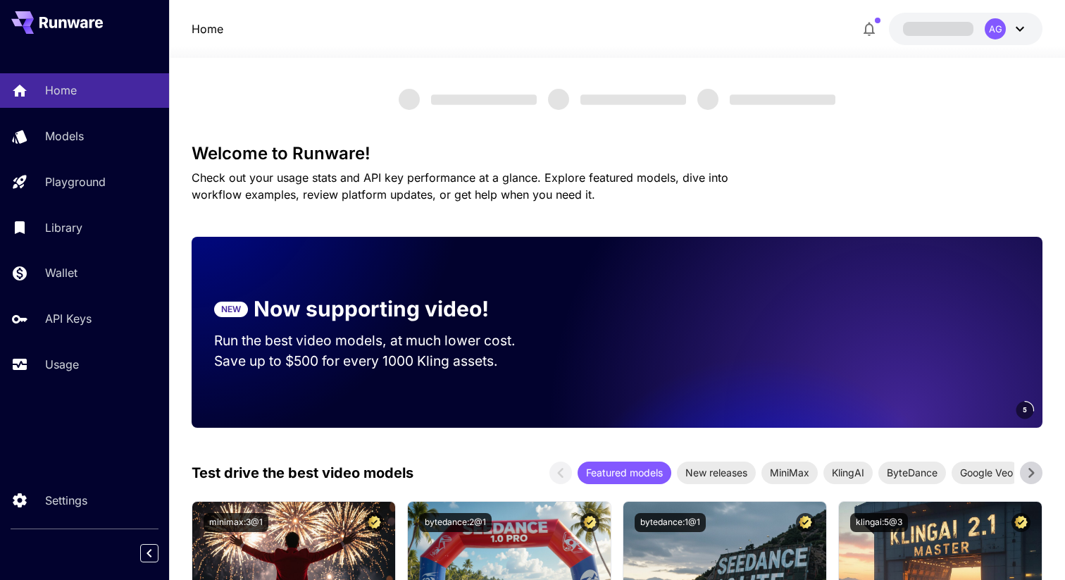
click at [1021, 23] on icon at bounding box center [1019, 28] width 17 height 17
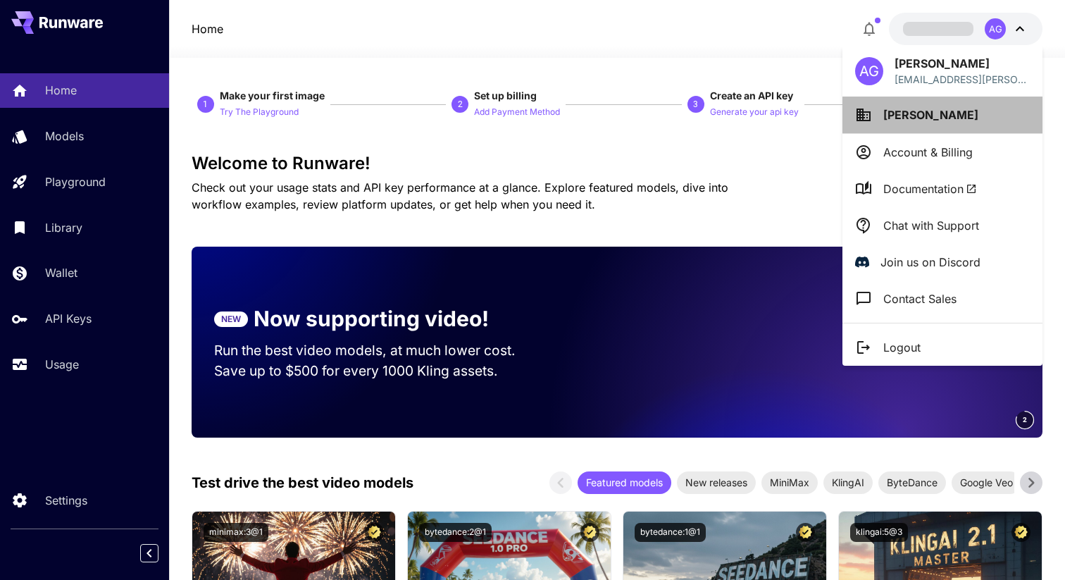
click at [942, 113] on li "[PERSON_NAME]" at bounding box center [942, 115] width 200 height 37
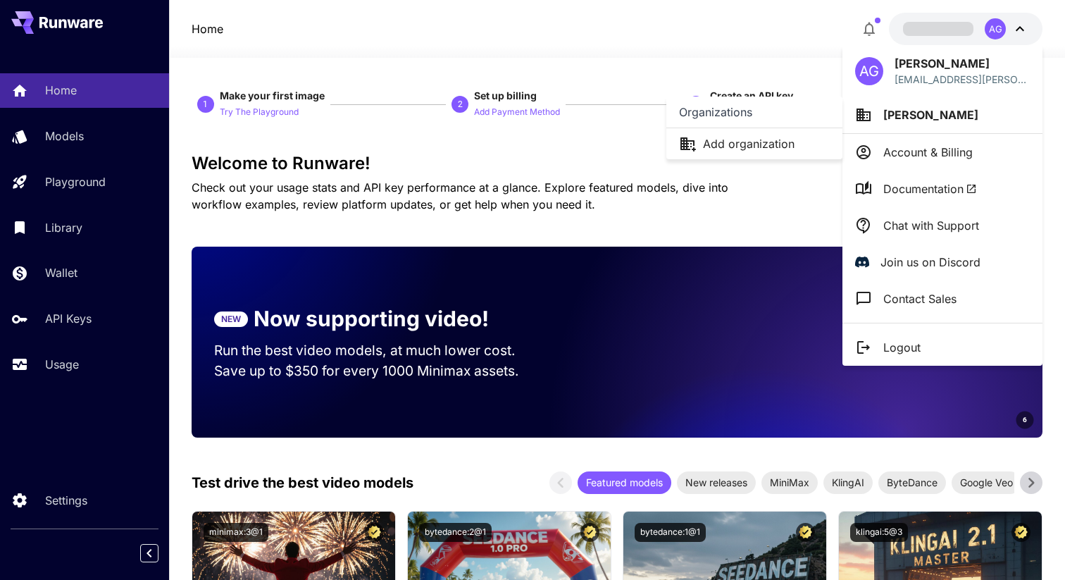
click at [725, 70] on div at bounding box center [532, 290] width 1065 height 580
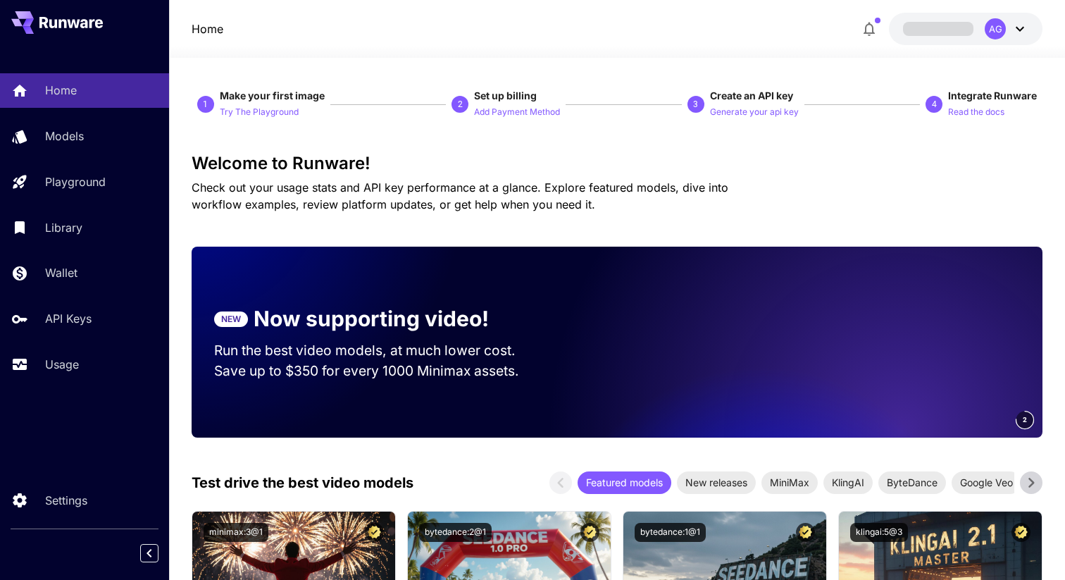
click at [1019, 31] on icon at bounding box center [1019, 28] width 17 height 17
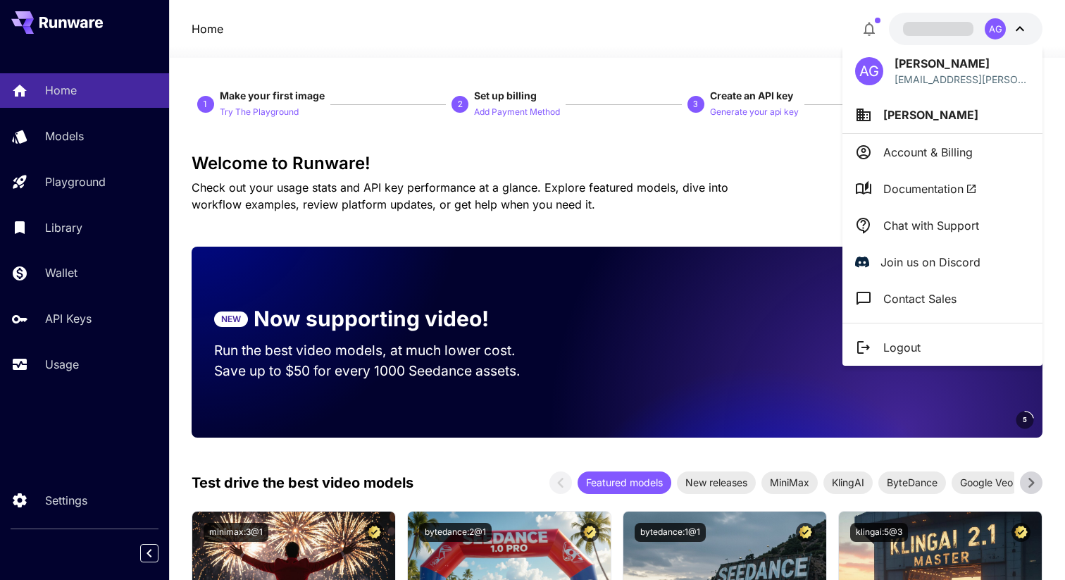
click at [706, 41] on div at bounding box center [532, 290] width 1065 height 580
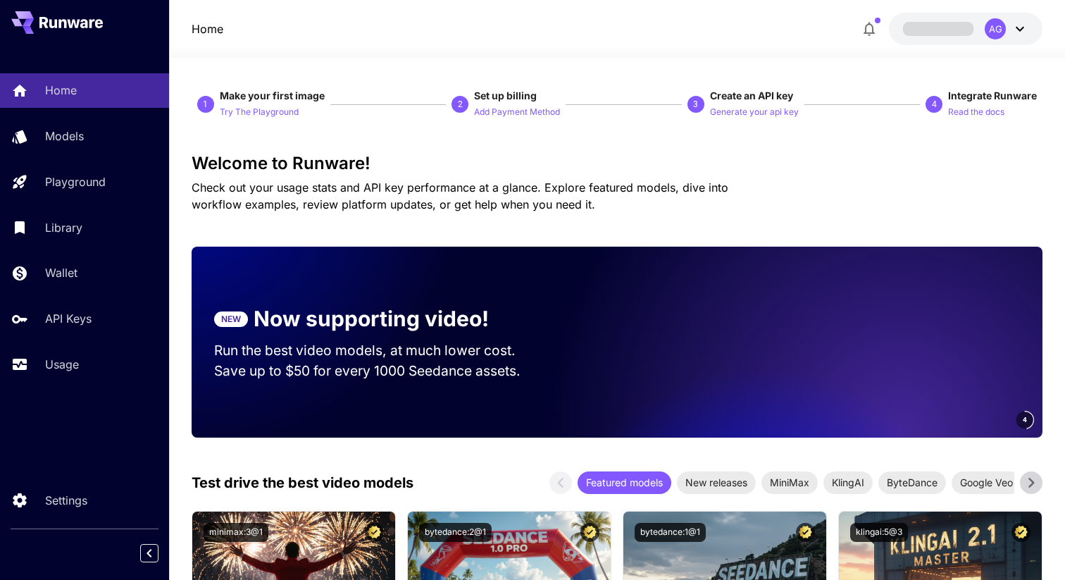
click at [208, 30] on p "Home" at bounding box center [208, 28] width 32 height 17
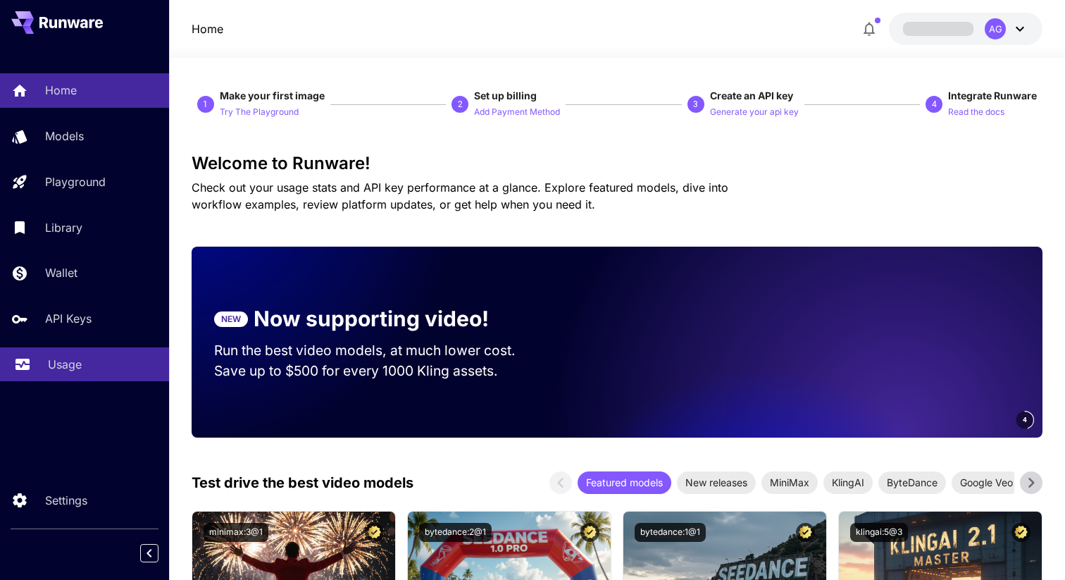
click at [61, 373] on p "Usage" at bounding box center [65, 364] width 34 height 17
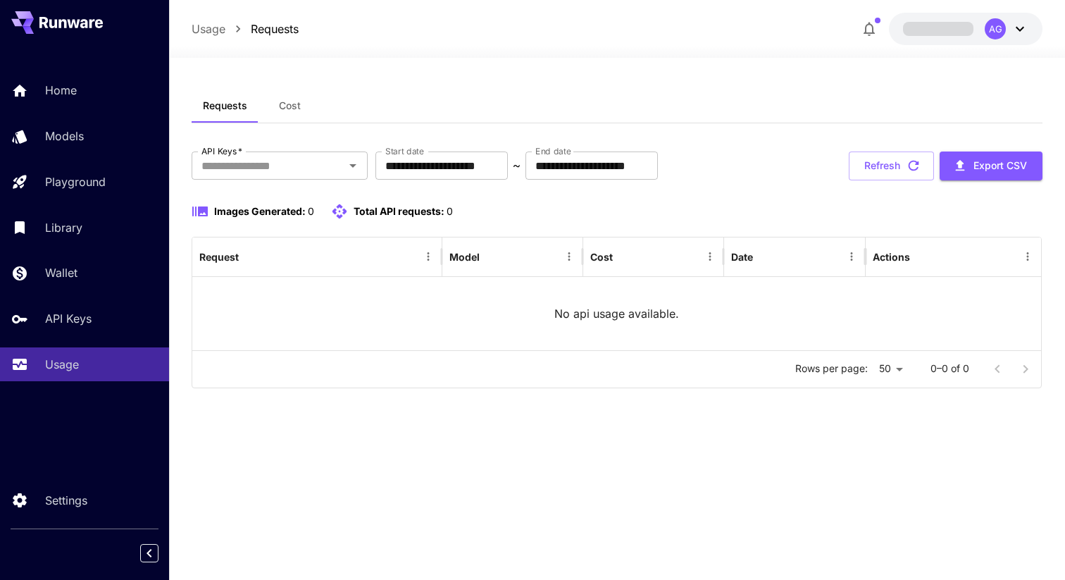
click at [1024, 25] on icon at bounding box center [1019, 28] width 17 height 17
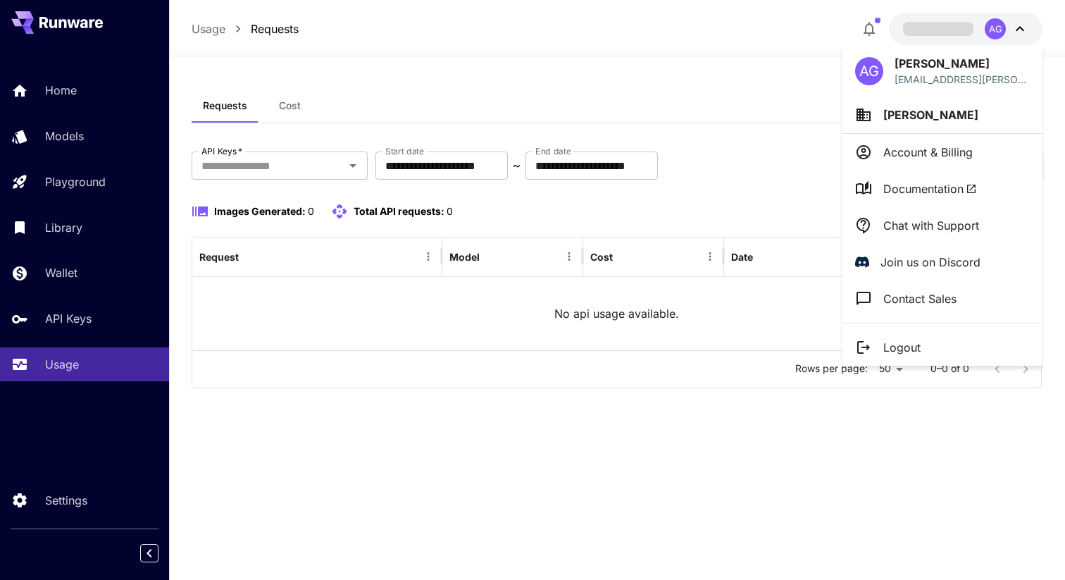
click at [904, 115] on span "[PERSON_NAME]" at bounding box center [930, 115] width 95 height 14
click at [662, 26] on div at bounding box center [532, 290] width 1065 height 580
